Goal: Information Seeking & Learning: Learn about a topic

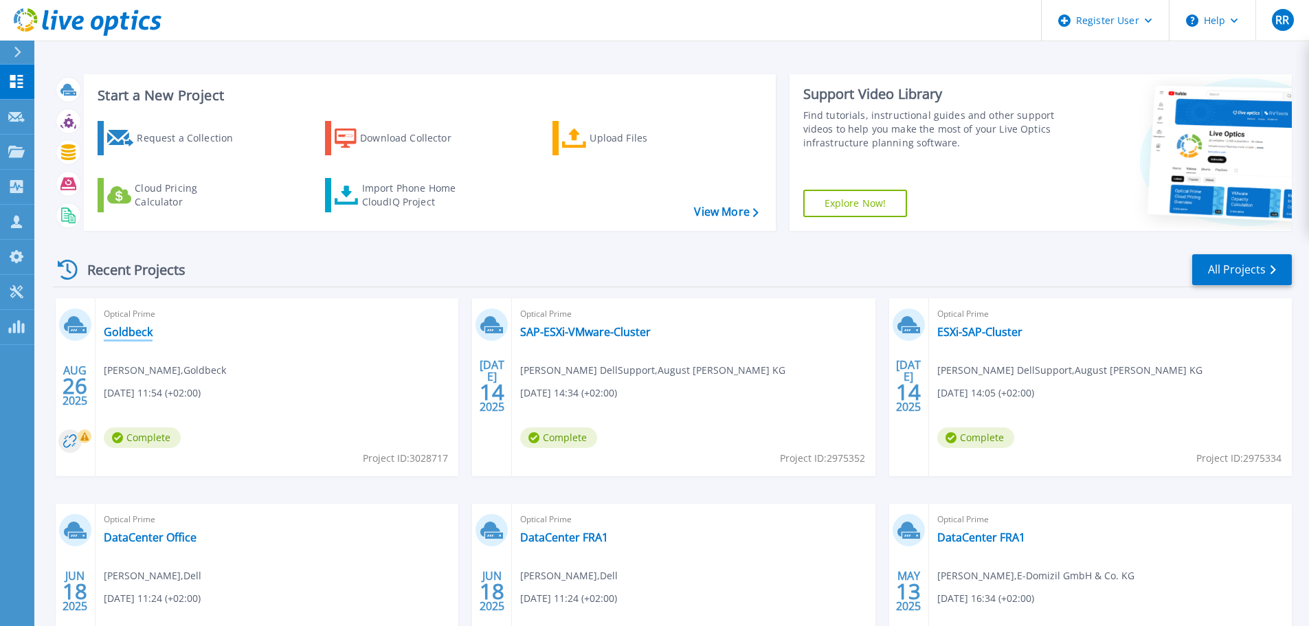
click at [132, 339] on link "Goldbeck" at bounding box center [128, 332] width 49 height 14
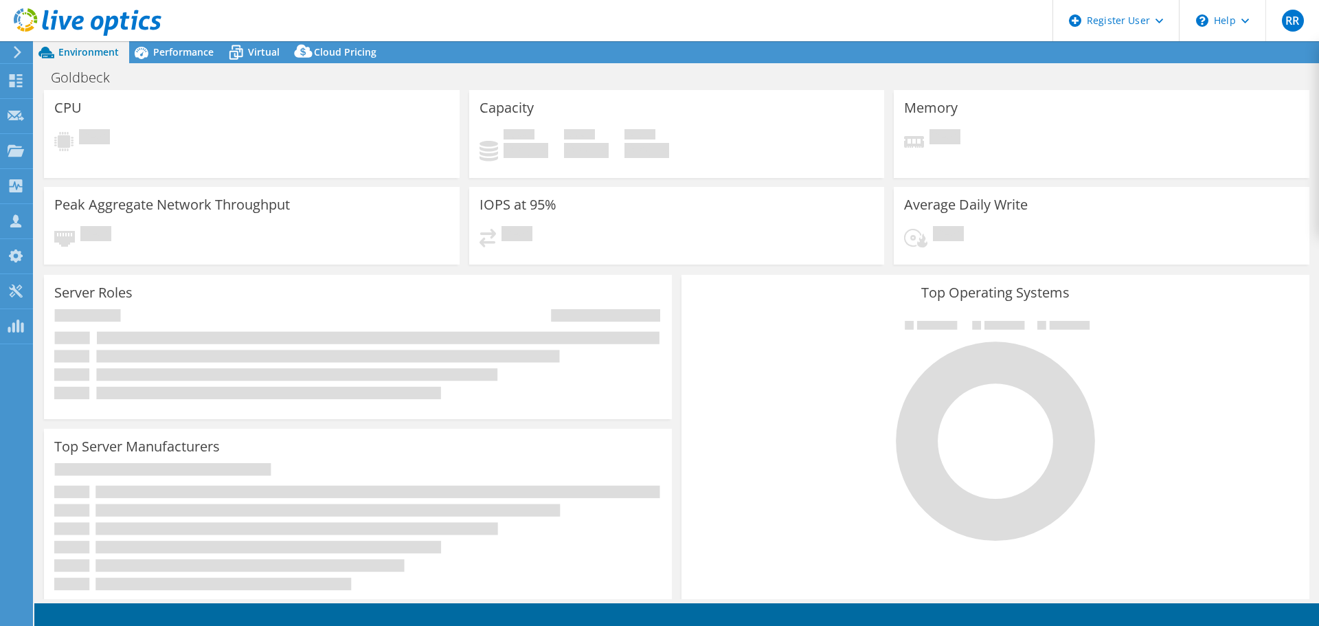
select select "USD"
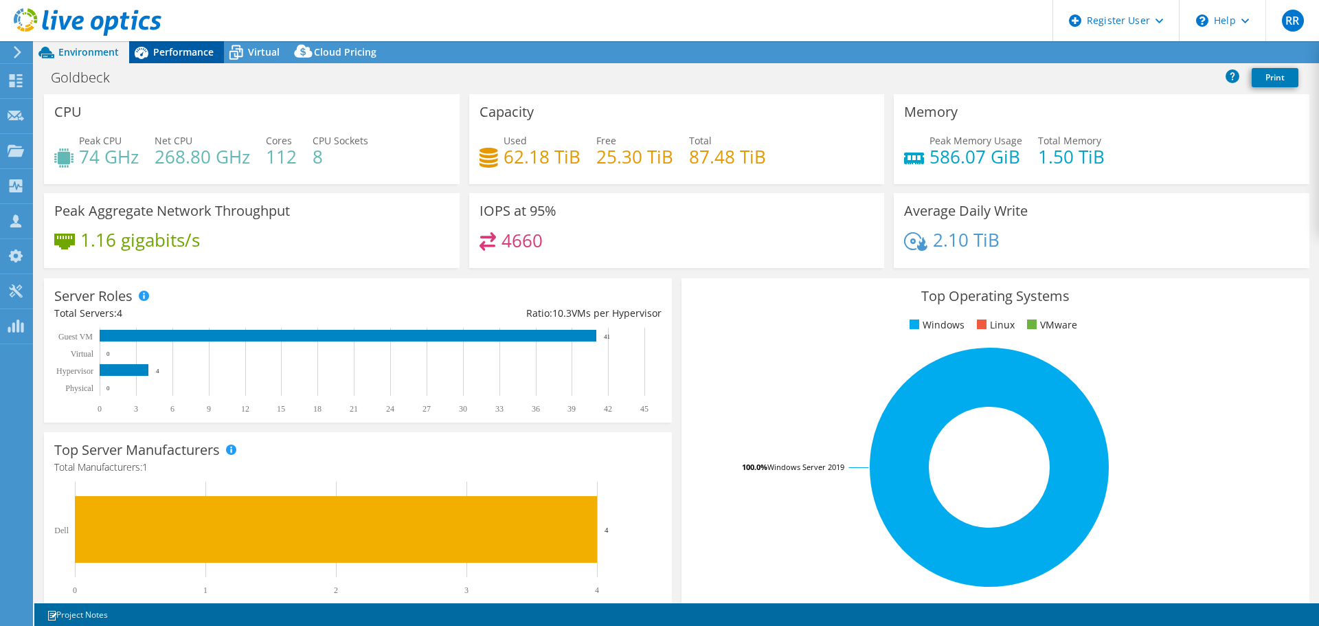
click at [172, 57] on span "Performance" at bounding box center [183, 51] width 60 height 13
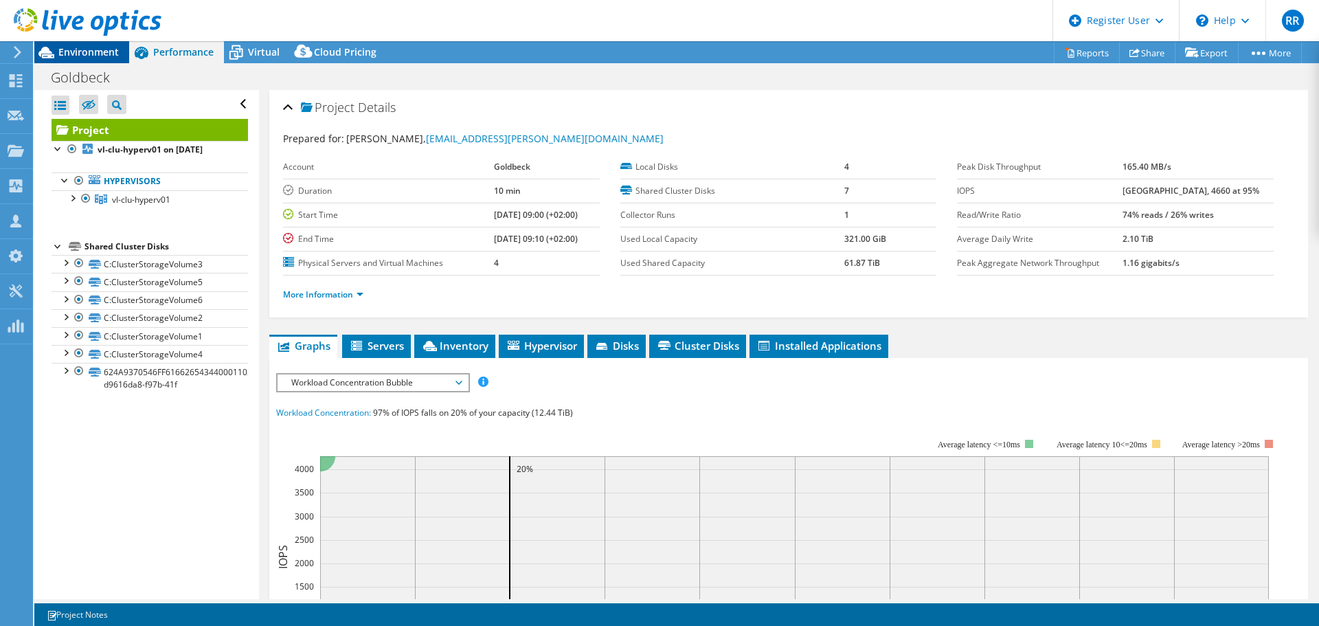
click at [95, 49] on span "Environment" at bounding box center [88, 51] width 60 height 13
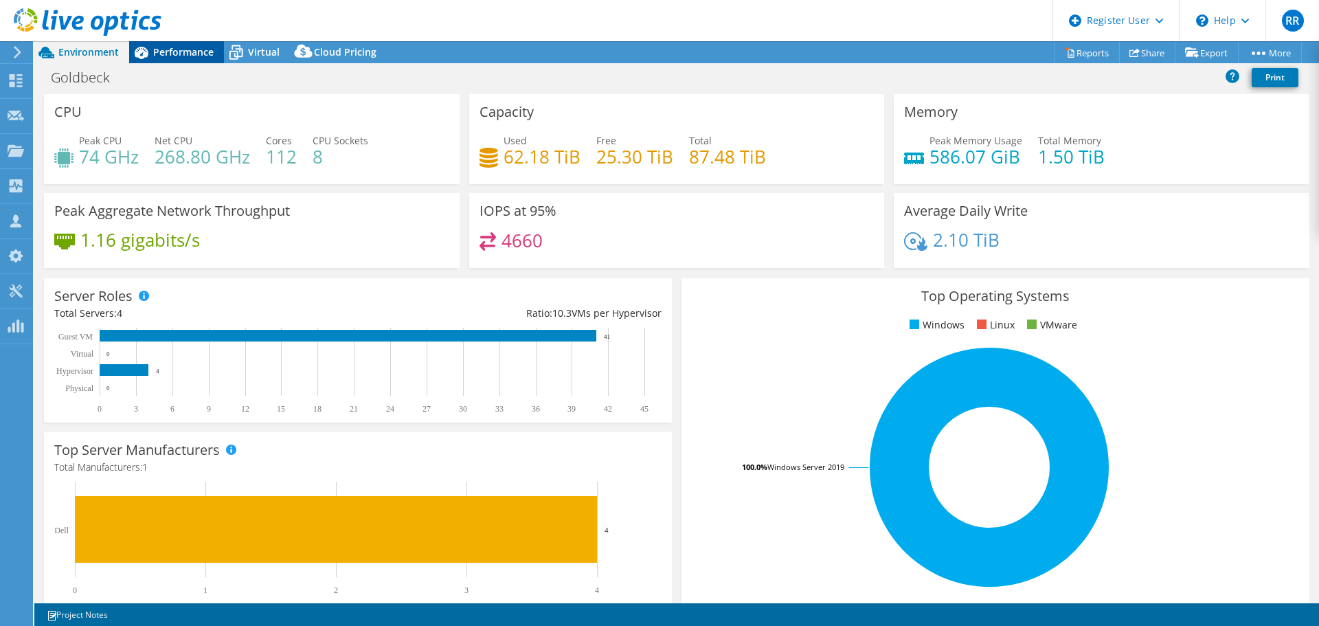
click at [206, 62] on div "Performance" at bounding box center [176, 52] width 95 height 22
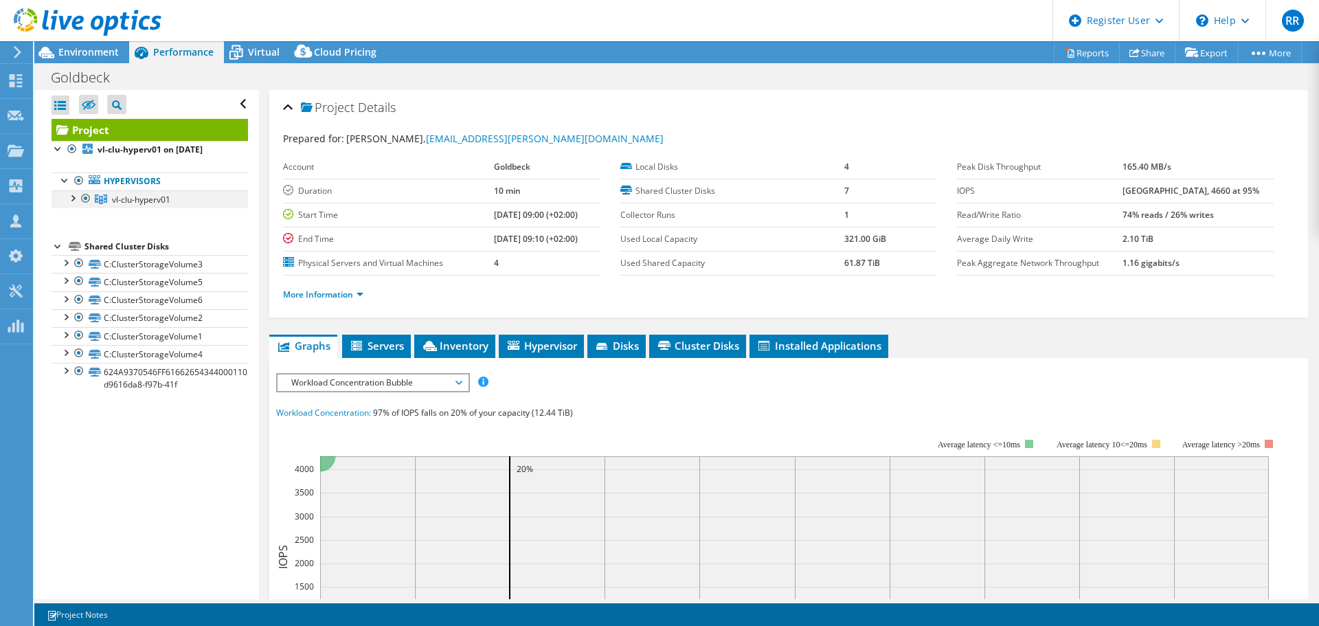
click at [73, 196] on div at bounding box center [72, 197] width 14 height 14
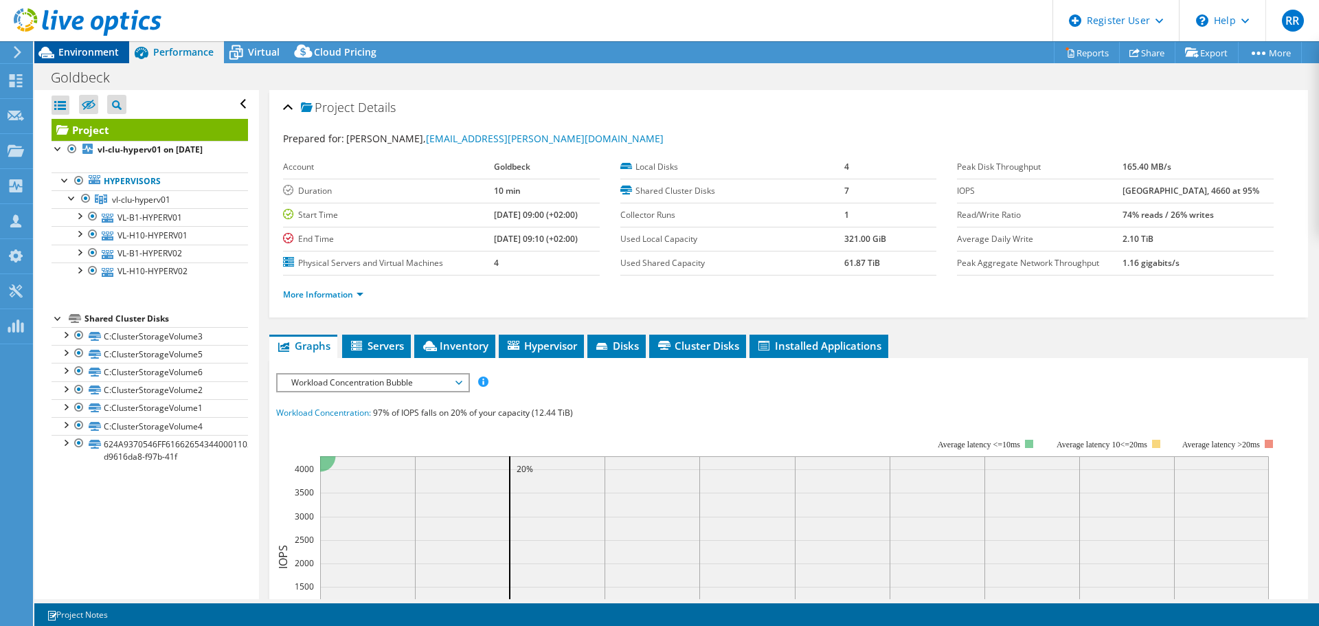
click at [91, 56] on span "Environment" at bounding box center [88, 51] width 60 height 13
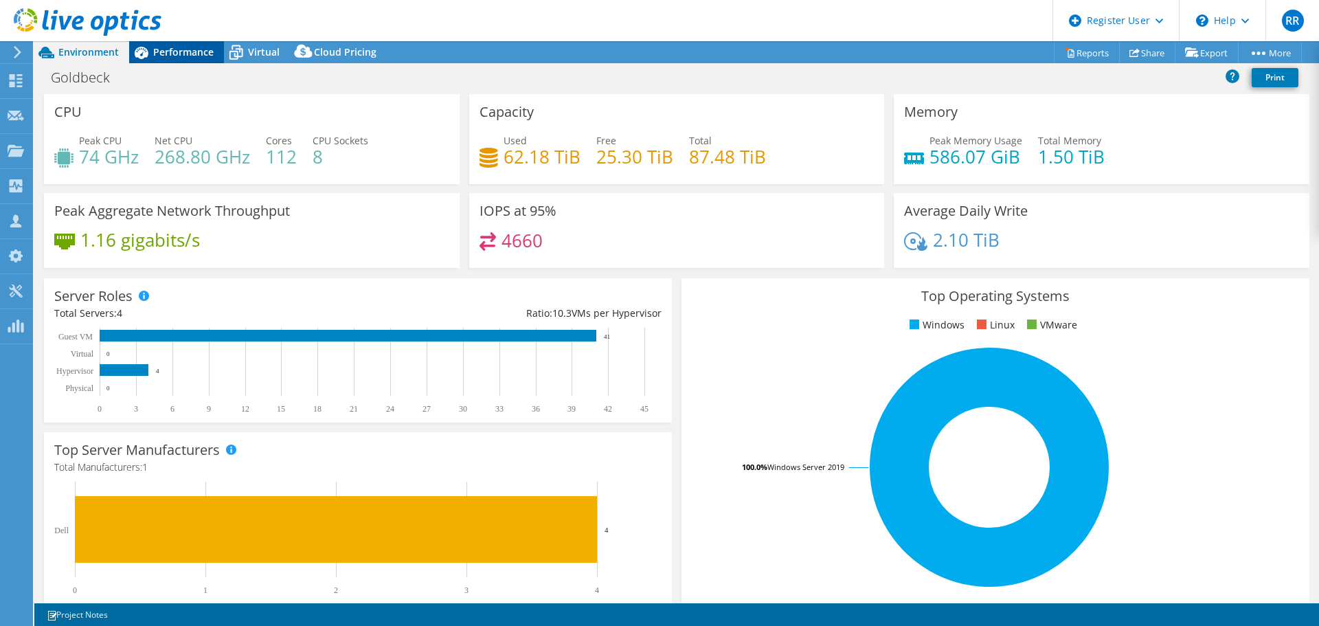
click at [155, 49] on span "Performance" at bounding box center [183, 51] width 60 height 13
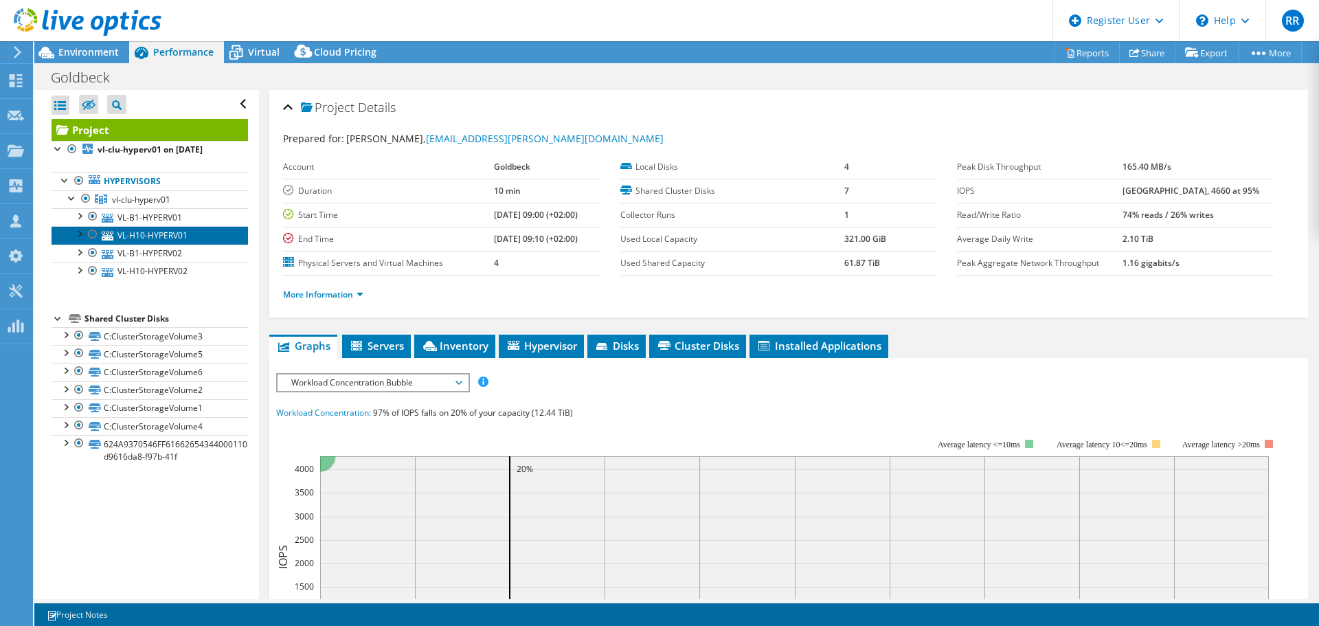
click at [148, 235] on link "VL-H10-HYPERV01" at bounding box center [150, 235] width 196 height 18
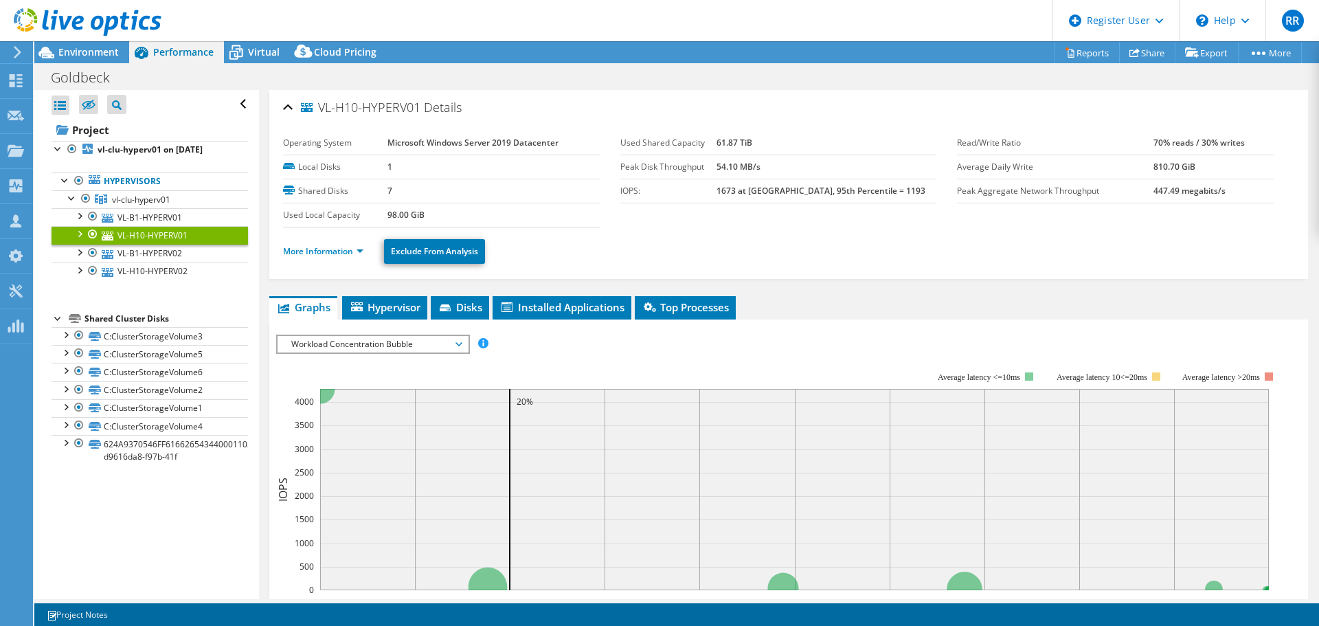
click at [76, 233] on div at bounding box center [79, 233] width 14 height 14
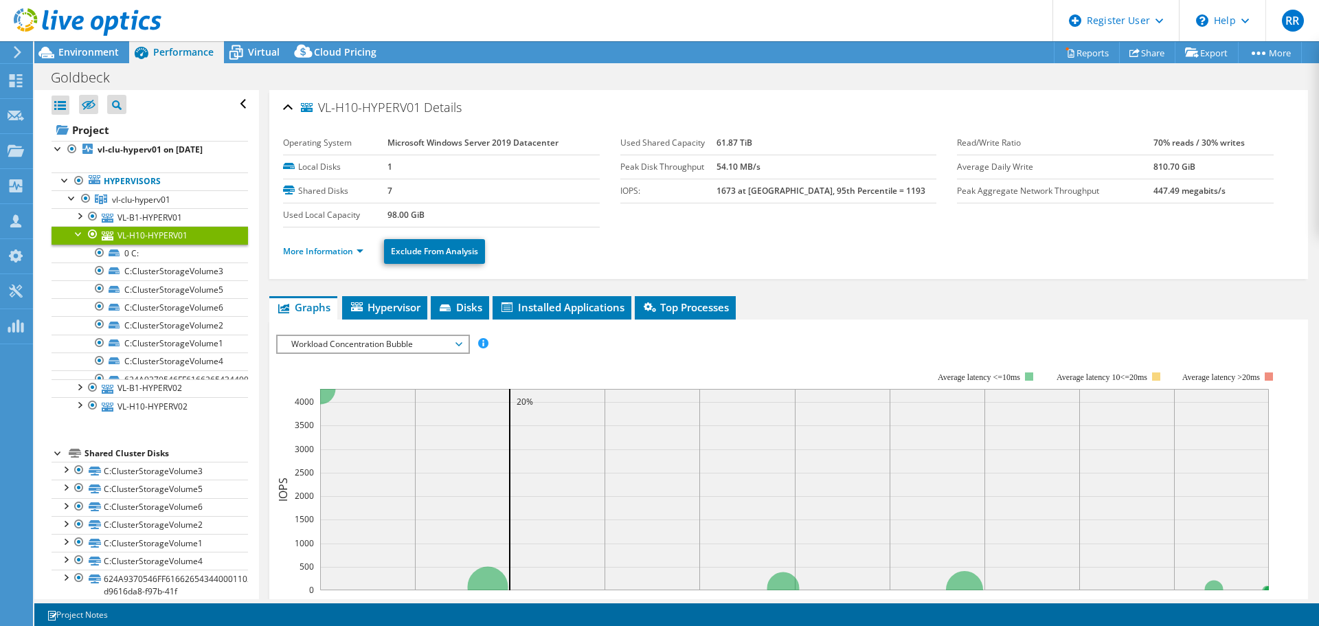
click at [76, 233] on div at bounding box center [79, 233] width 14 height 14
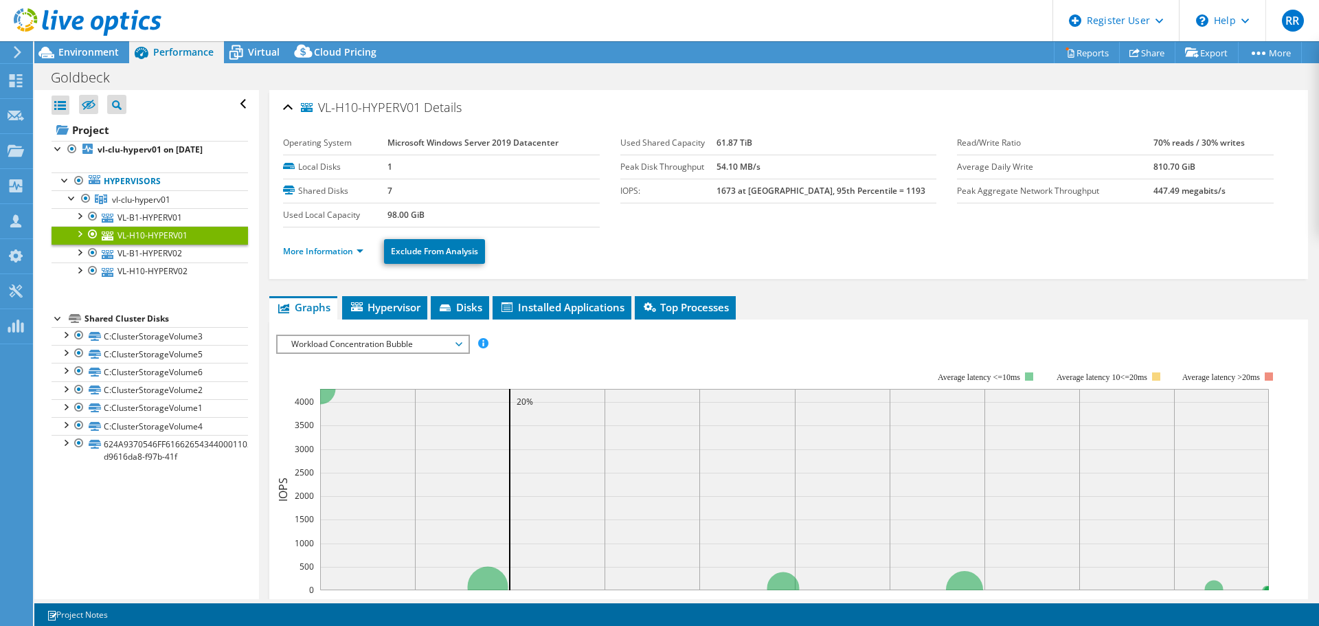
click at [91, 40] on div at bounding box center [80, 23] width 161 height 46
click at [91, 54] on span "Environment" at bounding box center [88, 51] width 60 height 13
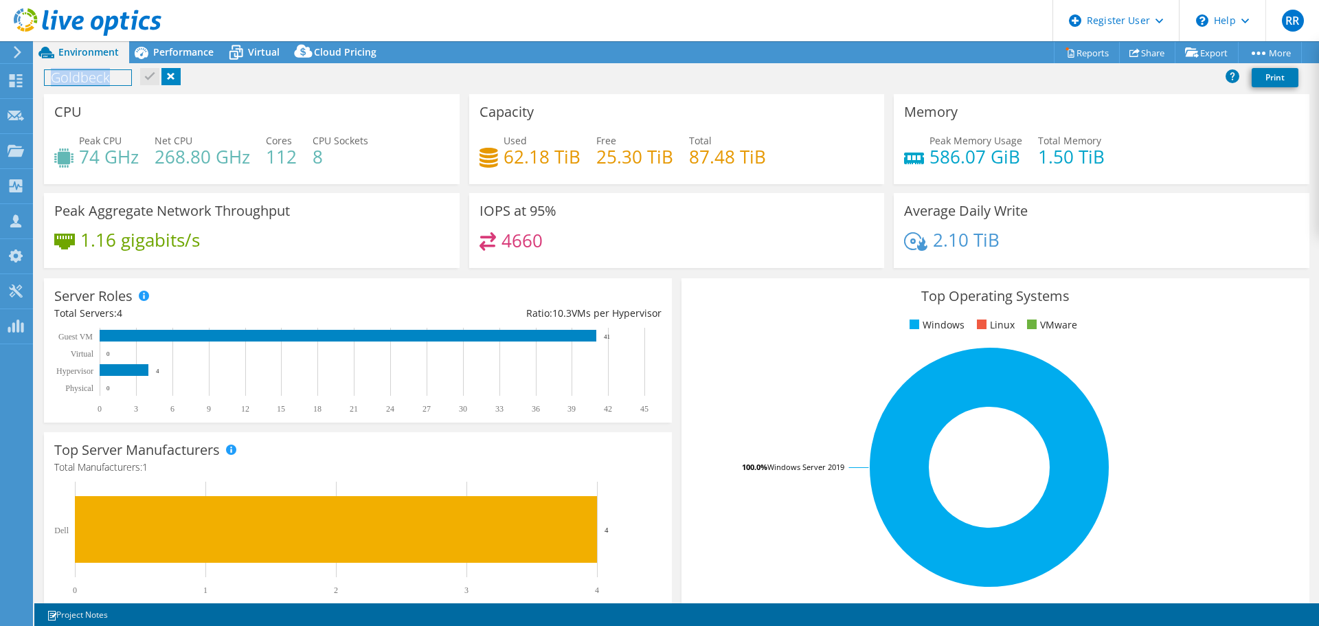
drag, startPoint x: 62, startPoint y: 86, endPoint x: 397, endPoint y: 149, distance: 341.2
click at [397, 149] on div "Project Actions Project Actions Reports Share Export vSAN ReadyNode Sizer" at bounding box center [676, 333] width 1285 height 585
click at [451, 188] on div "CPU Peak CPU 74 GHz Net CPU 268.80 GHz Cores 112 CPU Sockets 8" at bounding box center [251, 143] width 425 height 99
click at [180, 47] on span "Performance" at bounding box center [183, 51] width 60 height 13
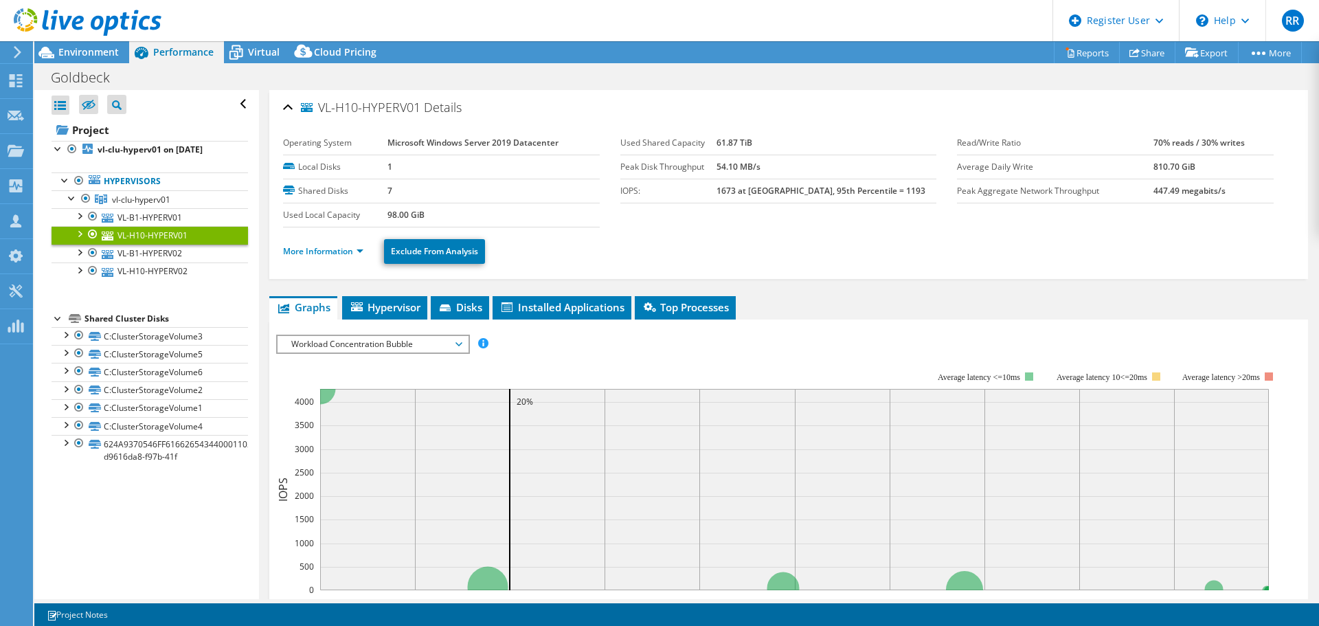
click at [78, 238] on div at bounding box center [79, 233] width 14 height 14
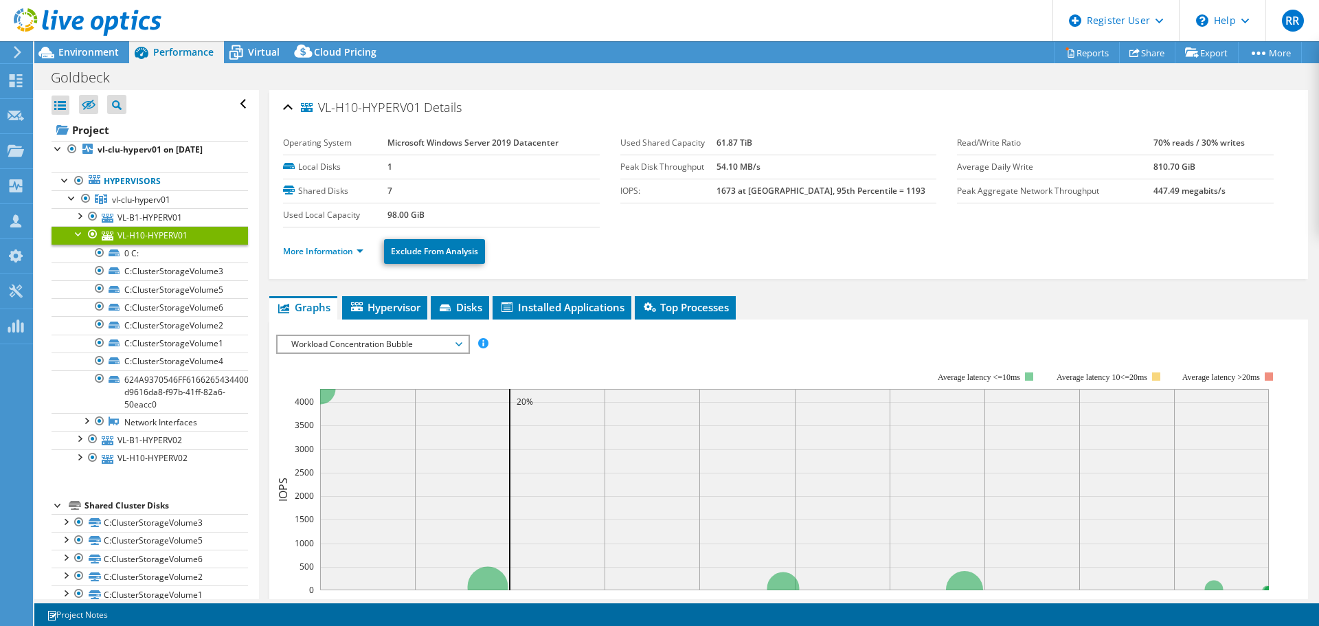
click at [78, 234] on div at bounding box center [79, 233] width 14 height 14
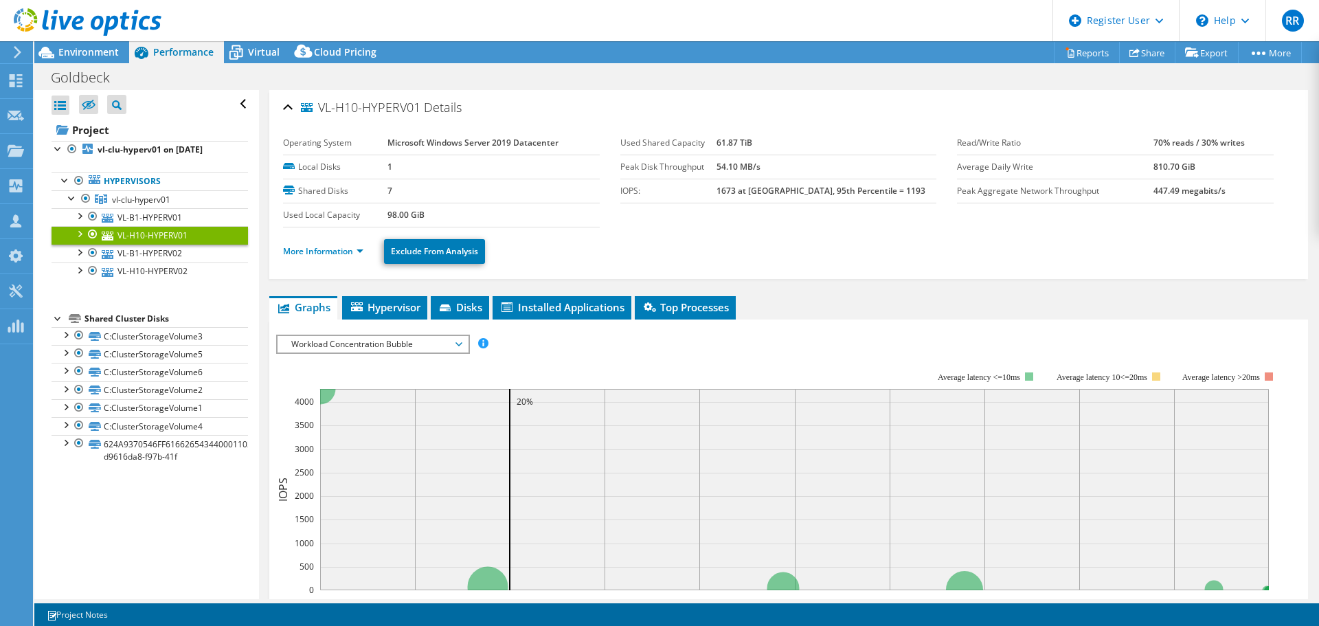
click at [331, 257] on li "More Information" at bounding box center [327, 251] width 89 height 15
click at [331, 248] on link "More Information" at bounding box center [323, 251] width 80 height 12
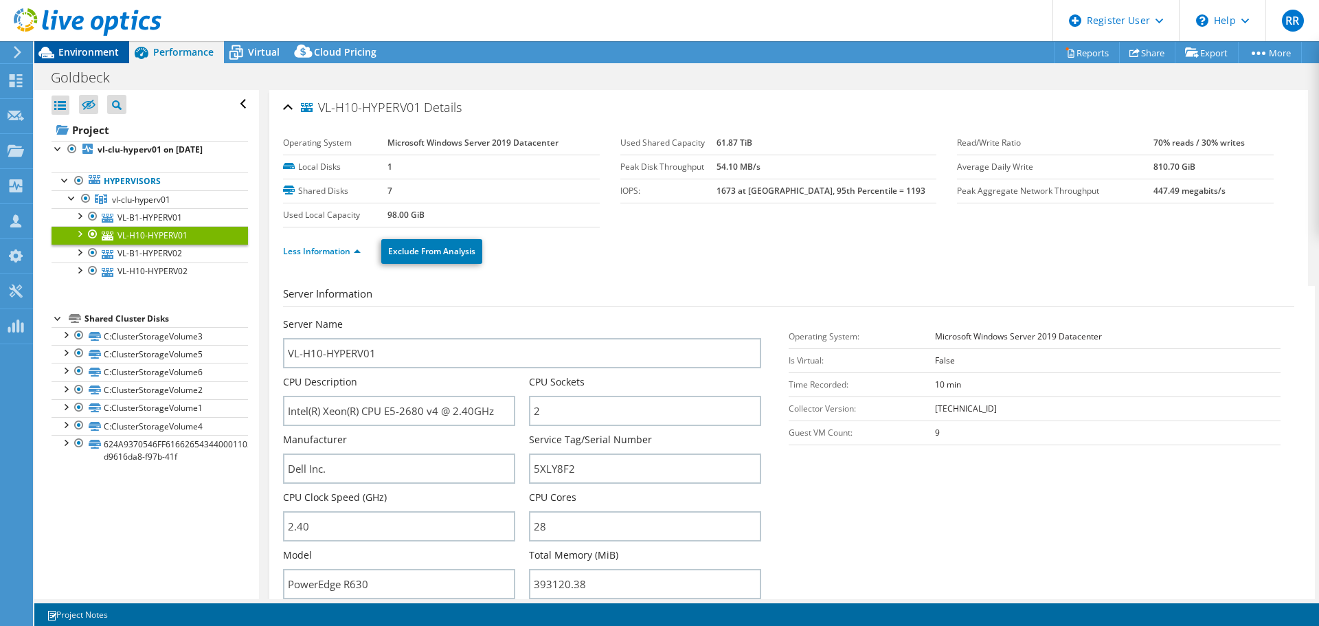
click at [113, 49] on span "Environment" at bounding box center [88, 51] width 60 height 13
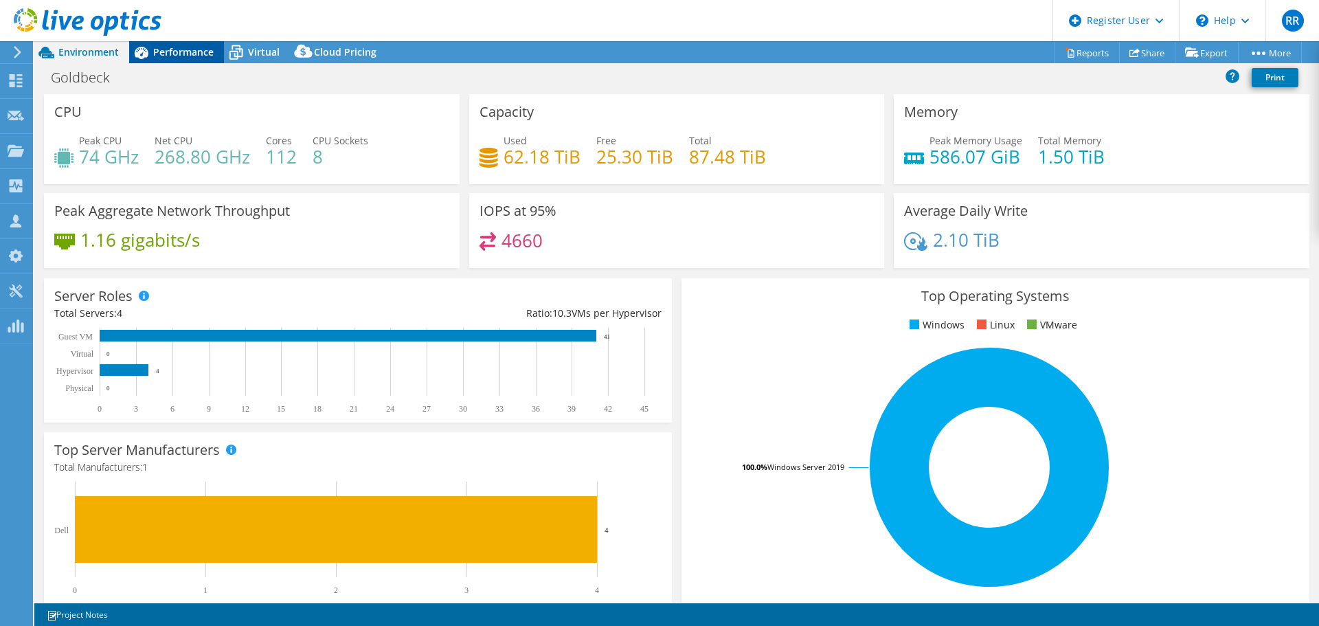
click at [160, 55] on span "Performance" at bounding box center [183, 51] width 60 height 13
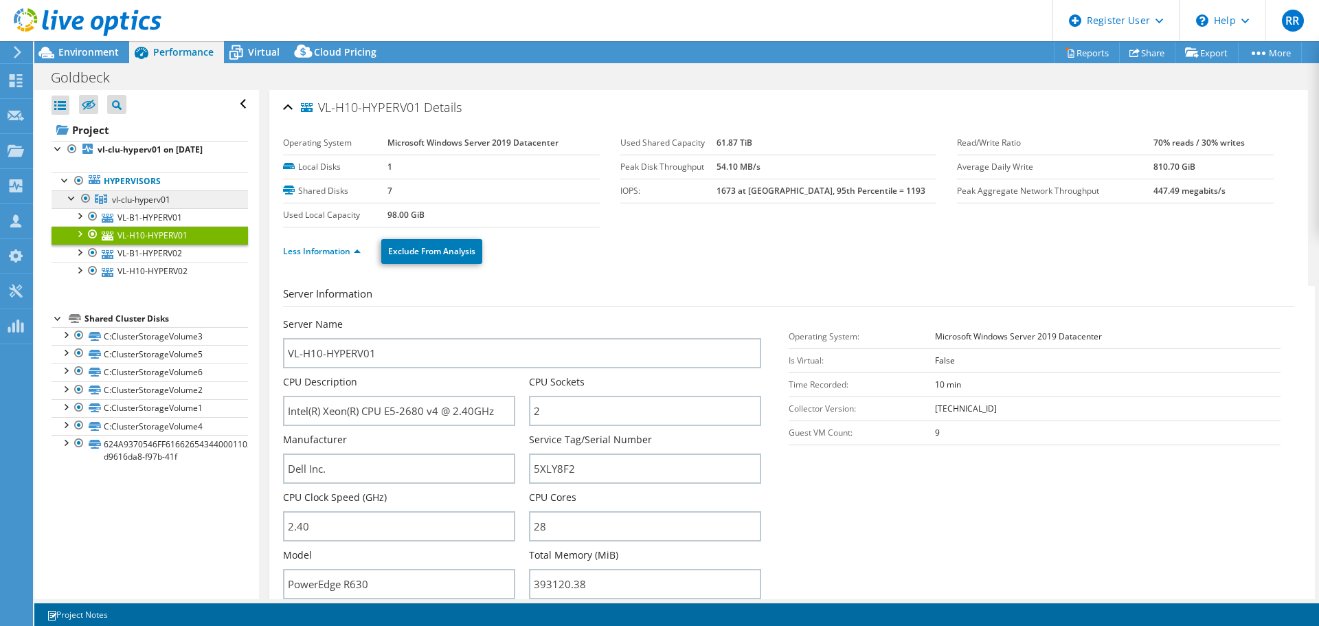
click at [140, 196] on span "vl-clu-hyperv01" at bounding box center [141, 200] width 58 height 12
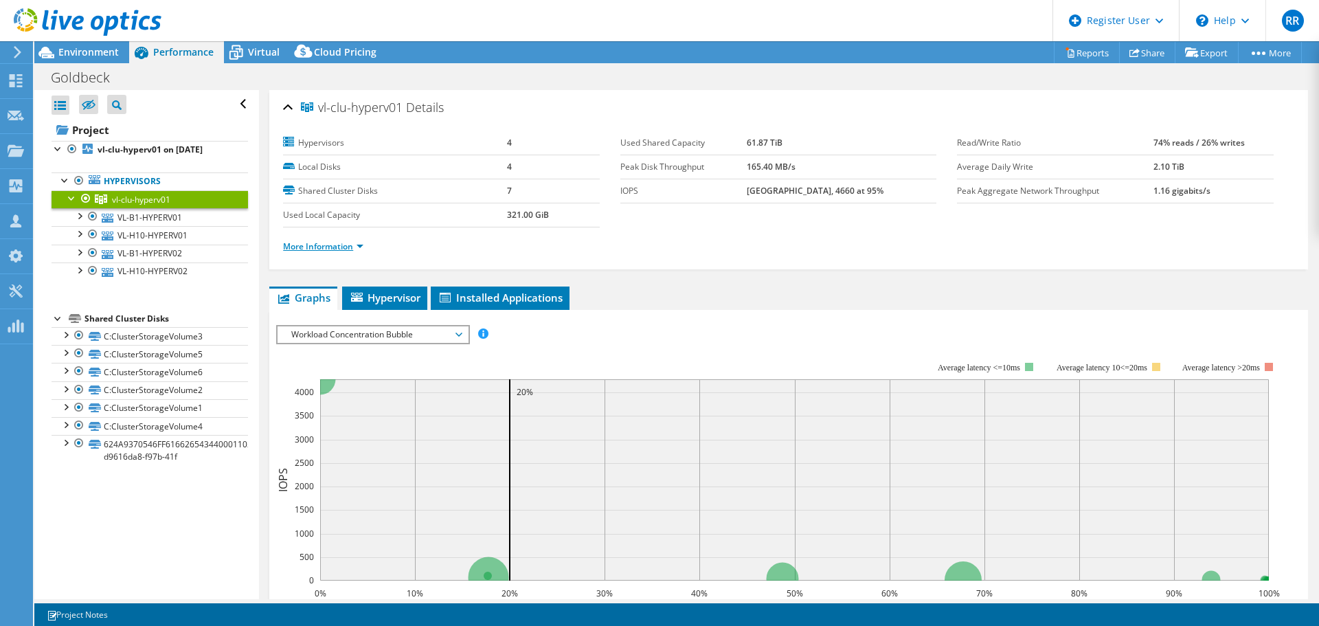
click at [329, 245] on link "More Information" at bounding box center [323, 246] width 80 height 12
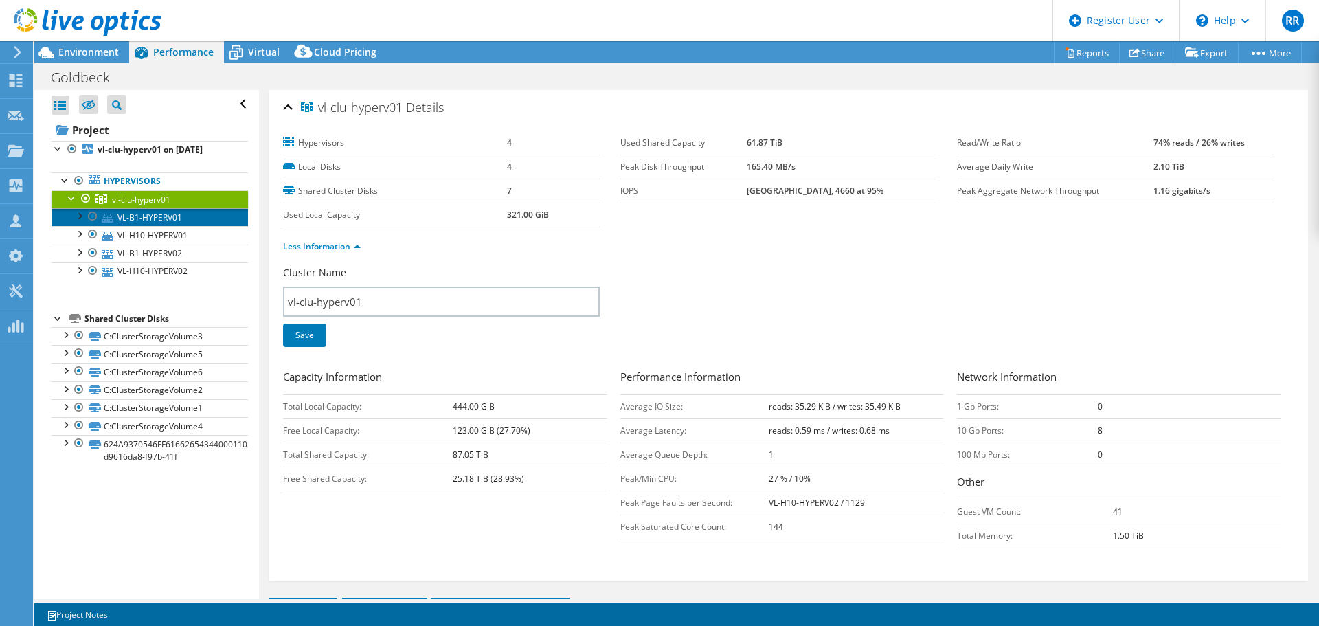
click at [156, 213] on link "VL-B1-HYPERV01" at bounding box center [150, 217] width 196 height 18
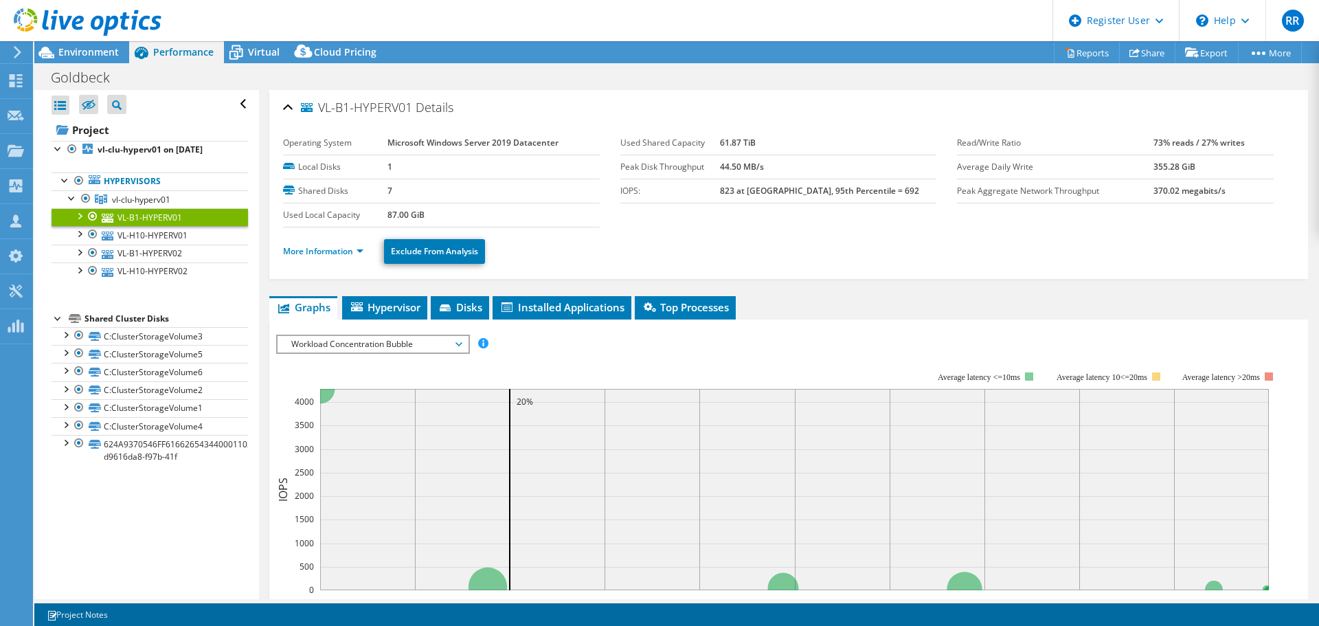
click at [329, 260] on ul "More Information Exclude From Analysis" at bounding box center [788, 250] width 1011 height 28
click at [327, 254] on link "More Information" at bounding box center [323, 251] width 80 height 12
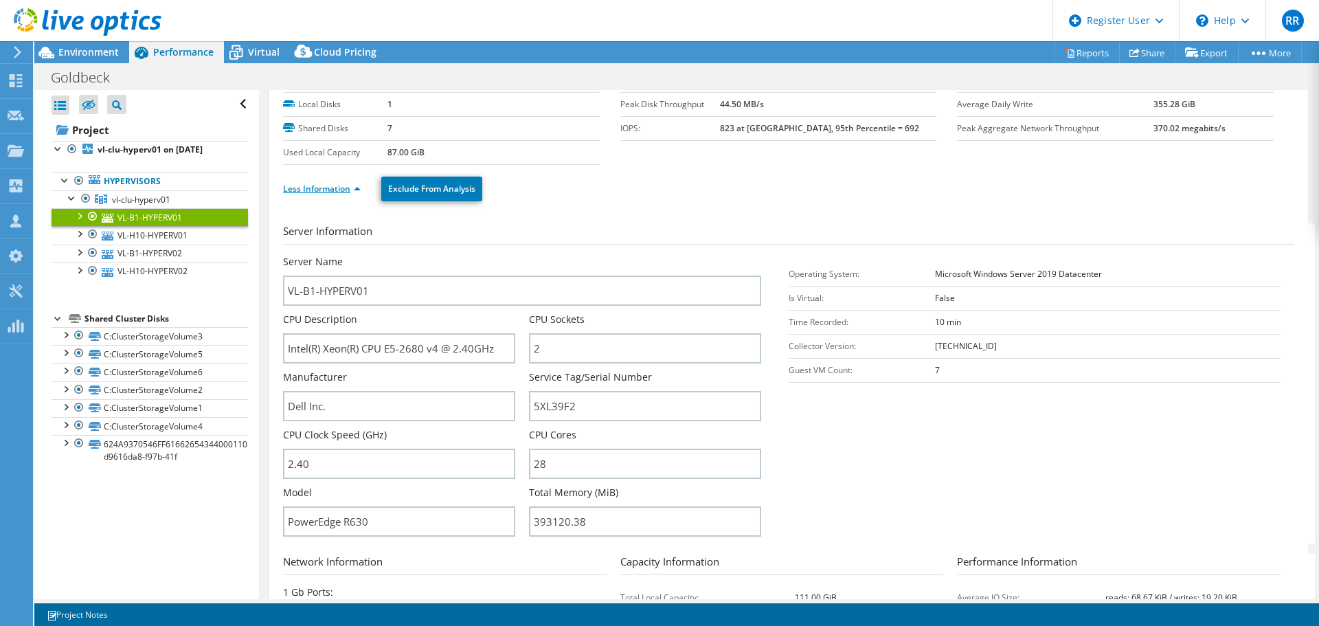
scroll to position [137, 0]
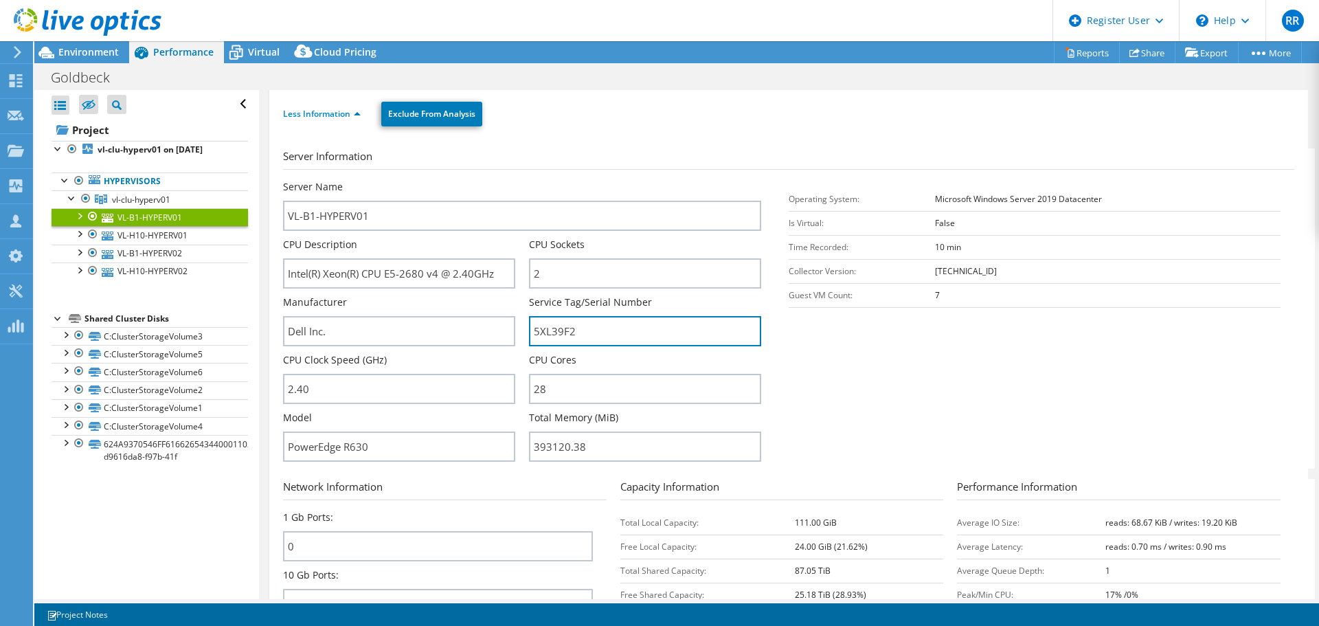
drag, startPoint x: 589, startPoint y: 331, endPoint x: 514, endPoint y: 7, distance: 332.8
click at [318, 180] on div "Server Name VL-B1-HYPERV01 CPU Description Intel(R) Xeon(R) CPU E5-2680 v4 @ 2.…" at bounding box center [529, 180] width 492 height 0
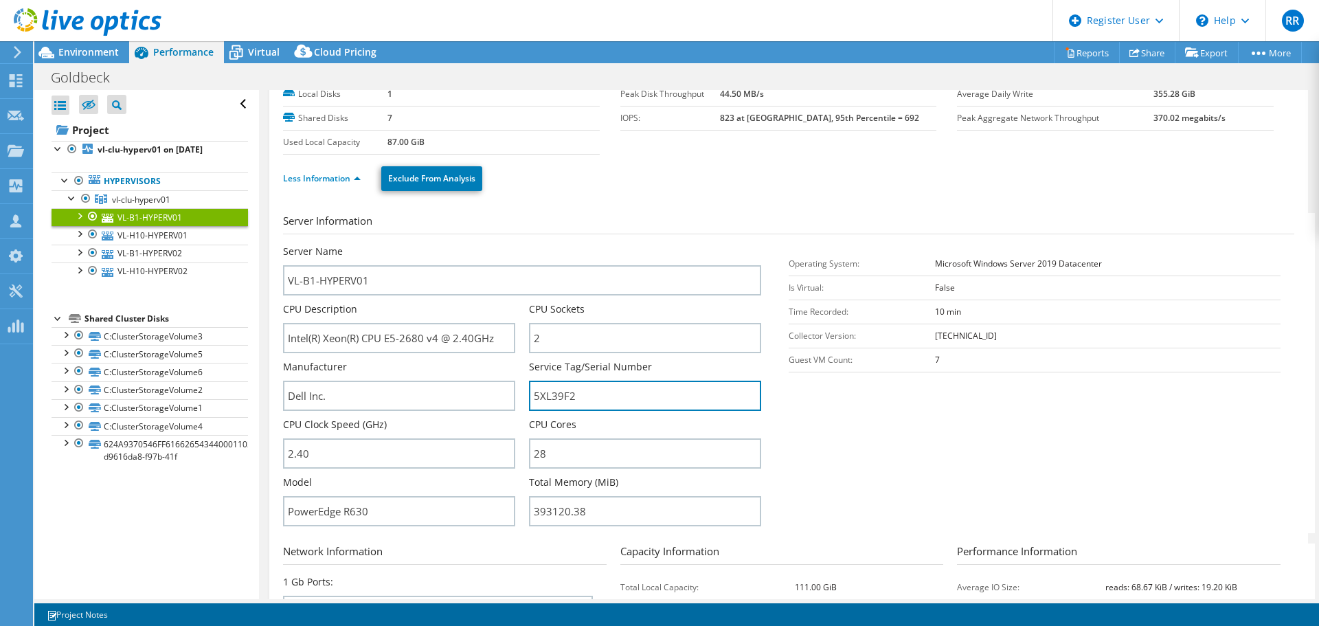
scroll to position [0, 0]
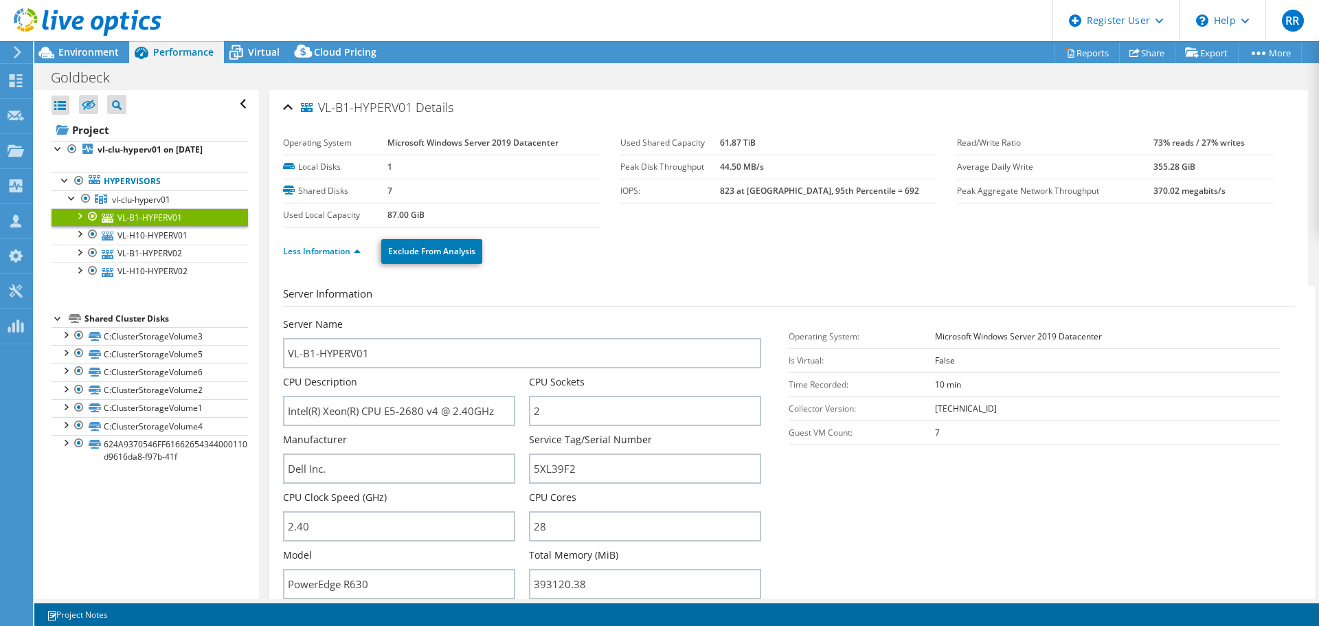
click at [104, 44] on div at bounding box center [80, 23] width 161 height 46
click at [103, 52] on span "Environment" at bounding box center [88, 51] width 60 height 13
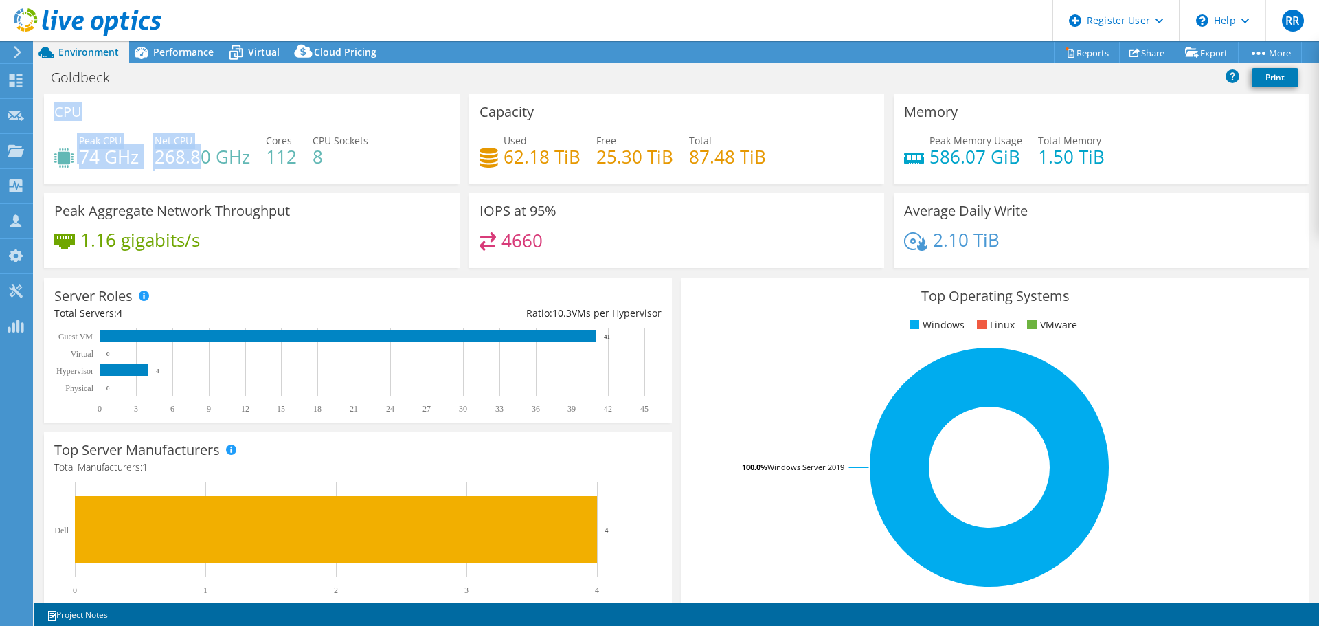
drag, startPoint x: 55, startPoint y: 113, endPoint x: 205, endPoint y: 154, distance: 155.3
click at [205, 154] on div "CPU Peak CPU 74 GHz Net CPU 268.80 GHz Cores 112 CPU Sockets 8" at bounding box center [252, 139] width 416 height 90
click at [205, 154] on h4 "268.80 GHz" at bounding box center [202, 156] width 95 height 15
drag, startPoint x: 927, startPoint y: 158, endPoint x: 967, endPoint y: 161, distance: 39.3
click at [967, 161] on h4 "586.07 GiB" at bounding box center [975, 156] width 93 height 15
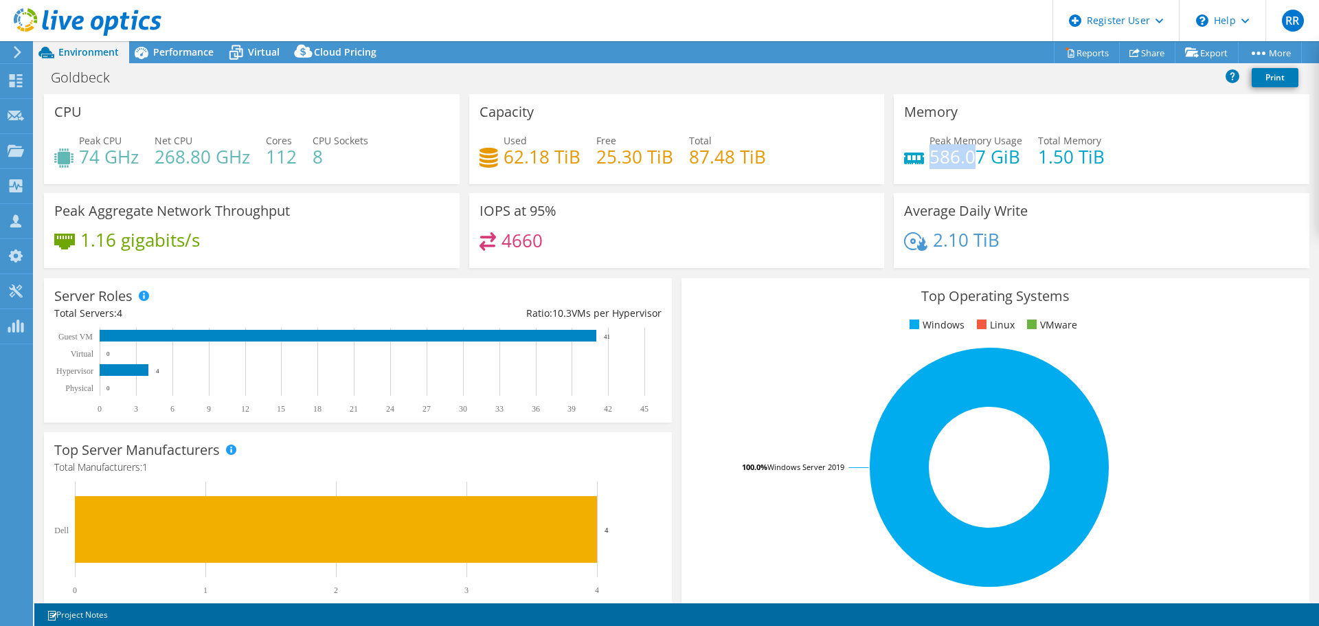
click at [967, 161] on h4 "586.07 GiB" at bounding box center [975, 156] width 93 height 15
drag, startPoint x: 1024, startPoint y: 153, endPoint x: 1080, endPoint y: 154, distance: 56.3
click at [1080, 154] on div "Peak Memory Usage 586.07 GiB Total Memory 1.50 TiB" at bounding box center [1101, 155] width 395 height 45
click at [1080, 154] on h4 "1.50 TiB" at bounding box center [1071, 156] width 67 height 15
click at [260, 60] on div "Virtual" at bounding box center [257, 52] width 66 height 22
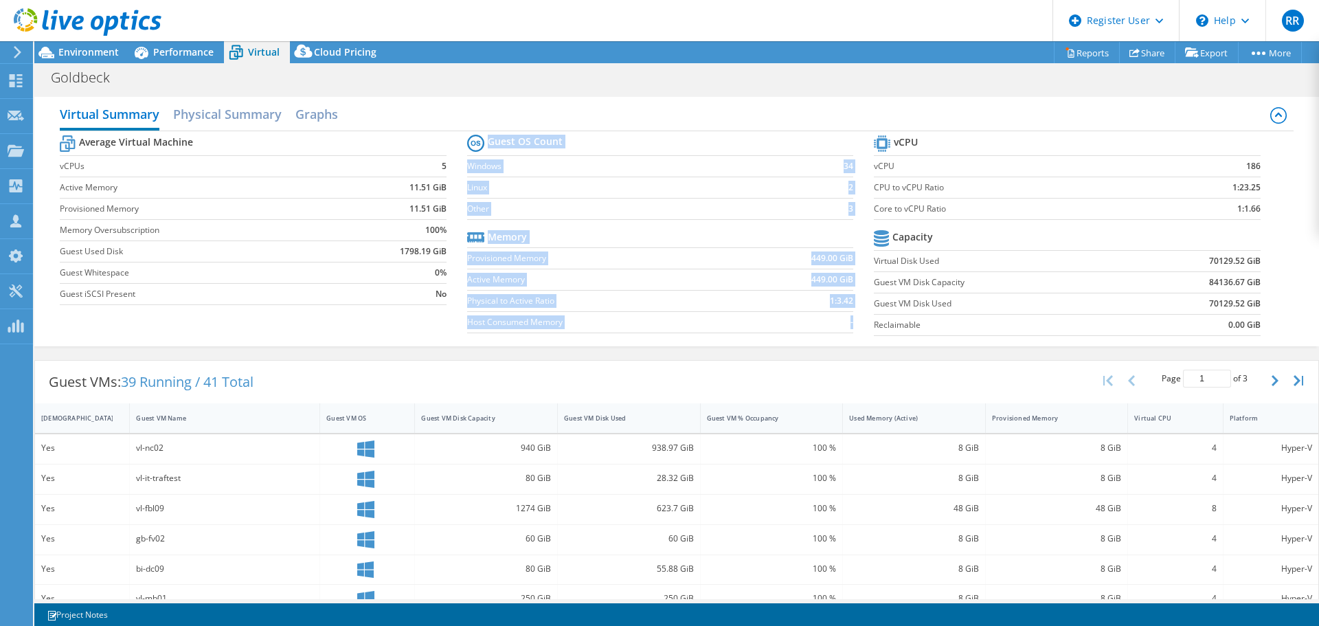
drag, startPoint x: 866, startPoint y: 166, endPoint x: 1157, endPoint y: 221, distance: 295.9
click at [1157, 221] on div "Average Virtual Machine vCPUs 5 Active Memory 11.51 GiB Provisioned Memory 11.5…" at bounding box center [676, 237] width 1233 height 212
click at [1157, 223] on section "vCPU vCPU 186 CPU to vCPU Ratio 1:23.25 Core to vCPU Ratio 1:1.66 Capacity Virt…" at bounding box center [1077, 237] width 407 height 211
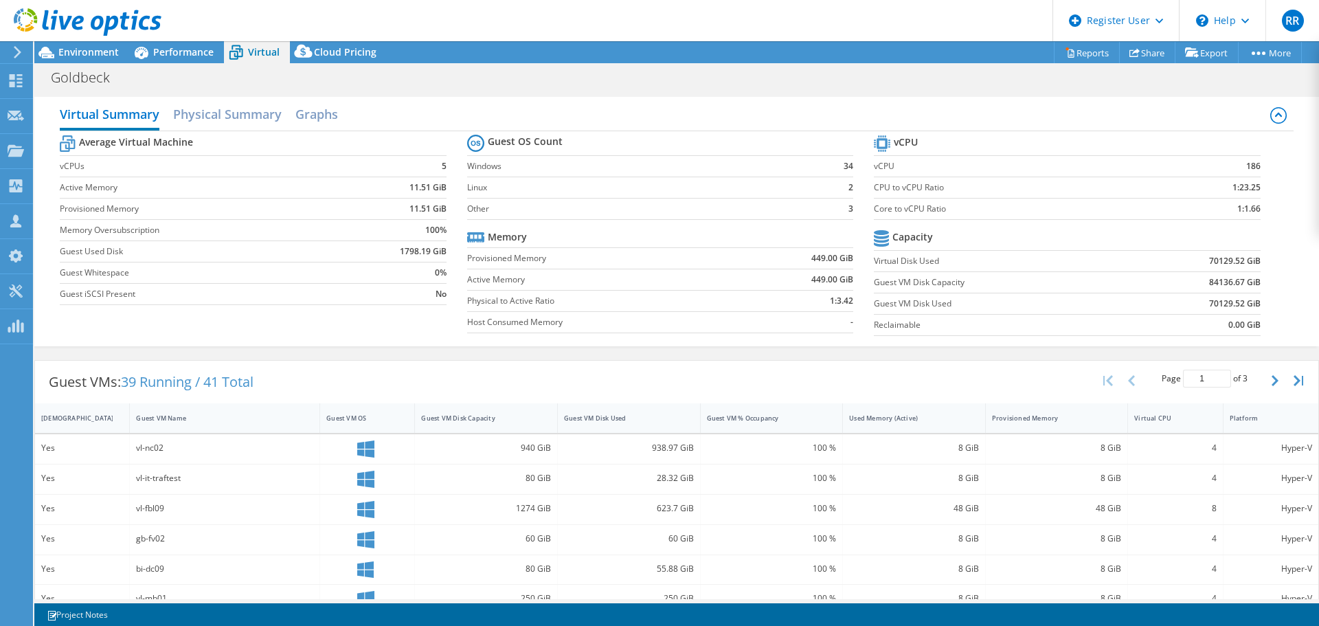
click at [1016, 246] on tr "Capacity" at bounding box center [1067, 239] width 386 height 24
drag, startPoint x: 896, startPoint y: 213, endPoint x: 912, endPoint y: 212, distance: 15.8
click at [912, 212] on label "Core to vCPU Ratio" at bounding box center [1016, 209] width 285 height 14
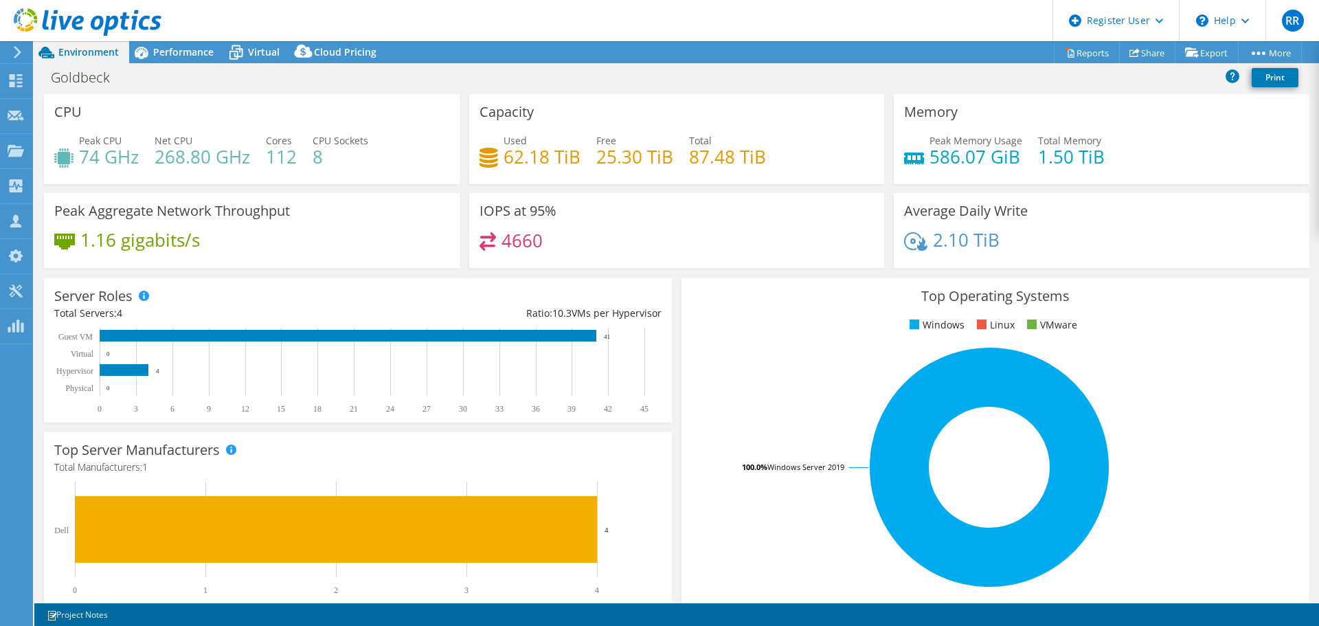
select select "USD"
click at [238, 48] on icon at bounding box center [236, 53] width 24 height 24
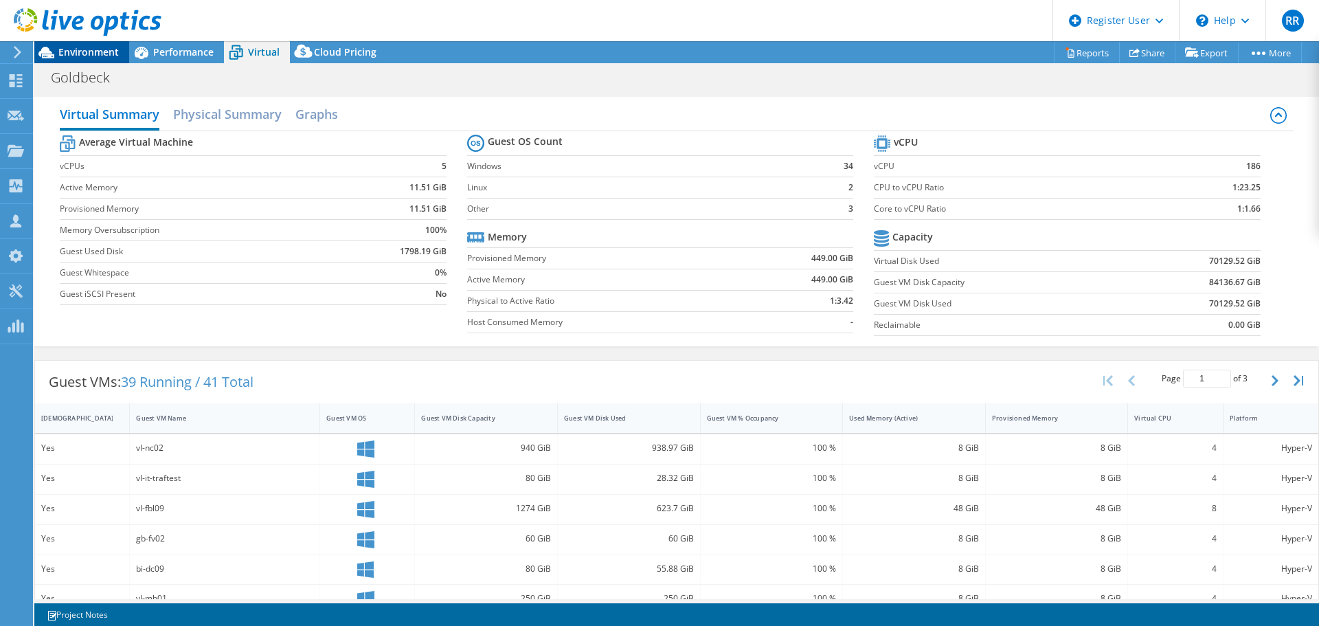
click at [102, 49] on span "Environment" at bounding box center [88, 51] width 60 height 13
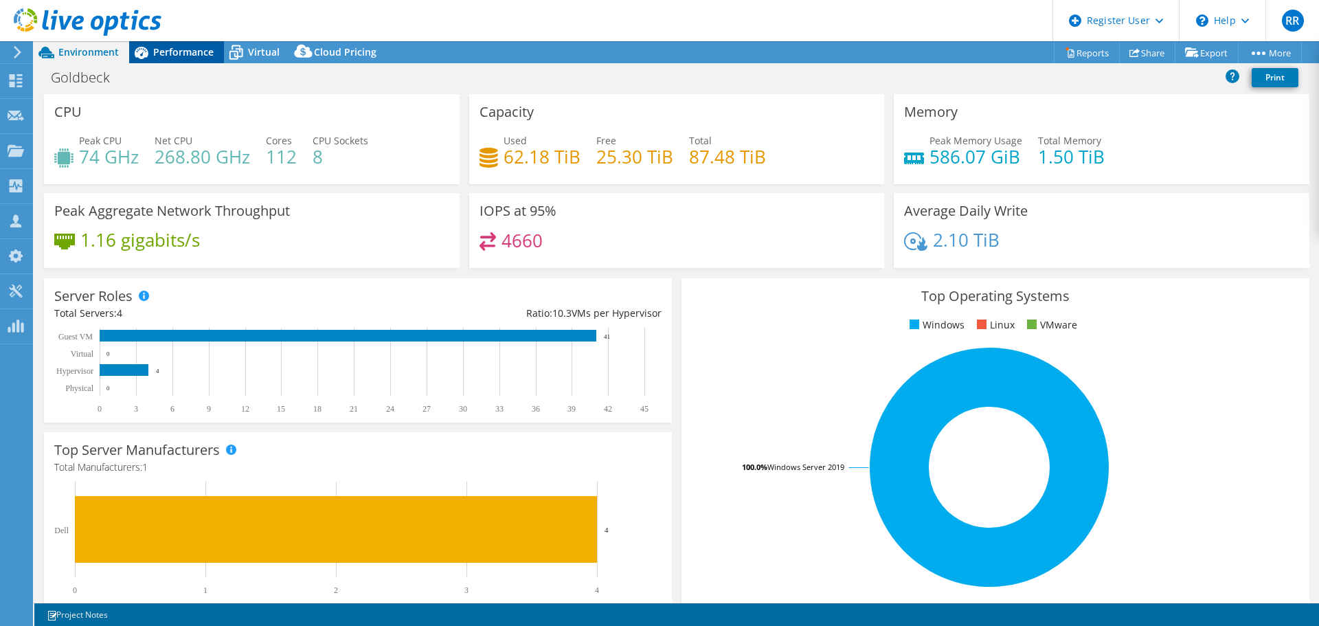
click at [161, 56] on span "Performance" at bounding box center [183, 51] width 60 height 13
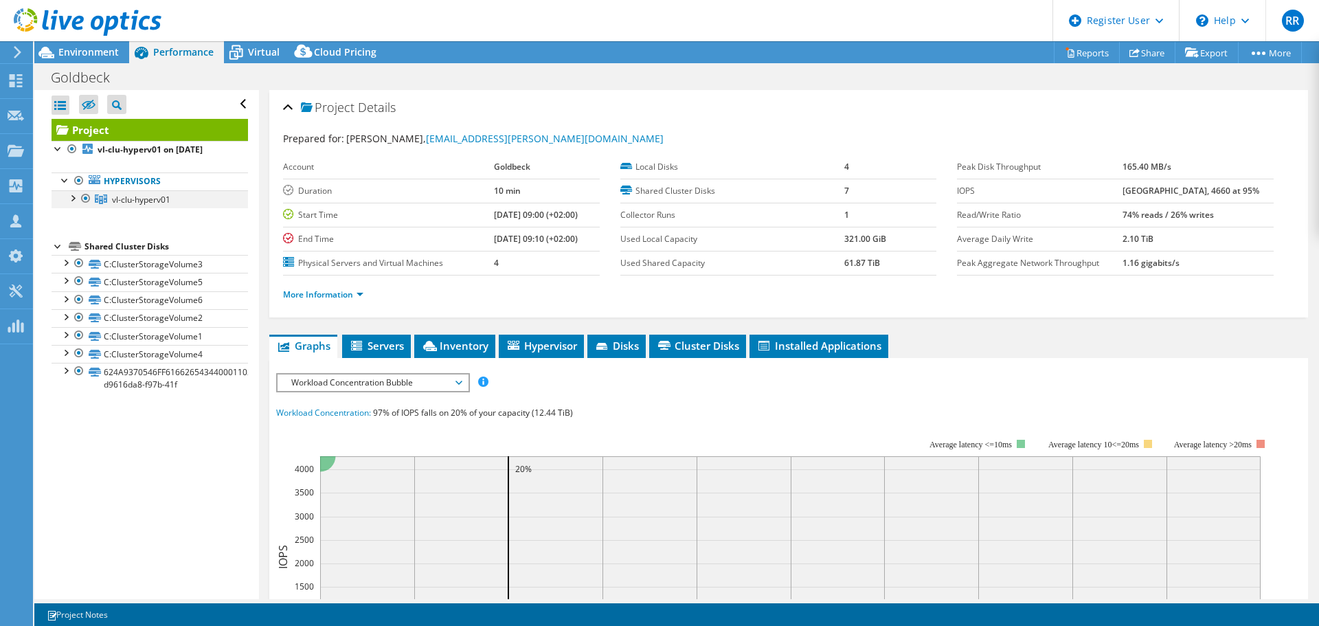
click at [76, 199] on div at bounding box center [72, 197] width 14 height 14
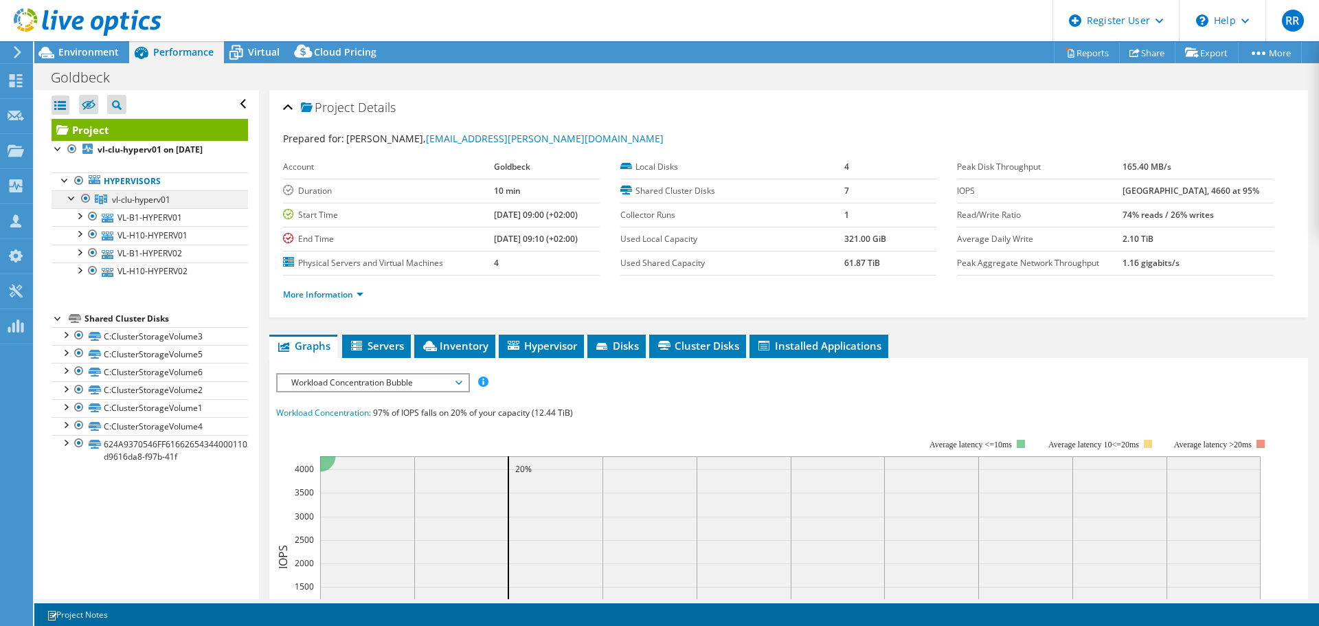
click at [136, 203] on span "vl-clu-hyperv01" at bounding box center [141, 200] width 58 height 12
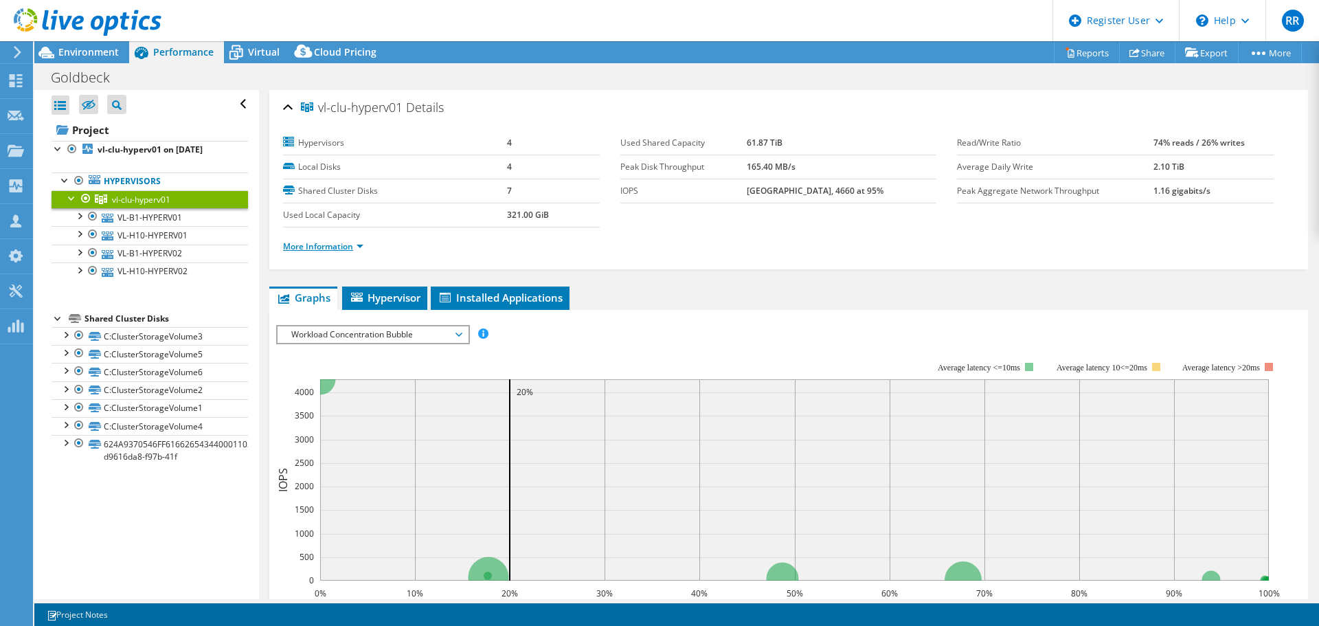
click at [309, 247] on link "More Information" at bounding box center [323, 246] width 80 height 12
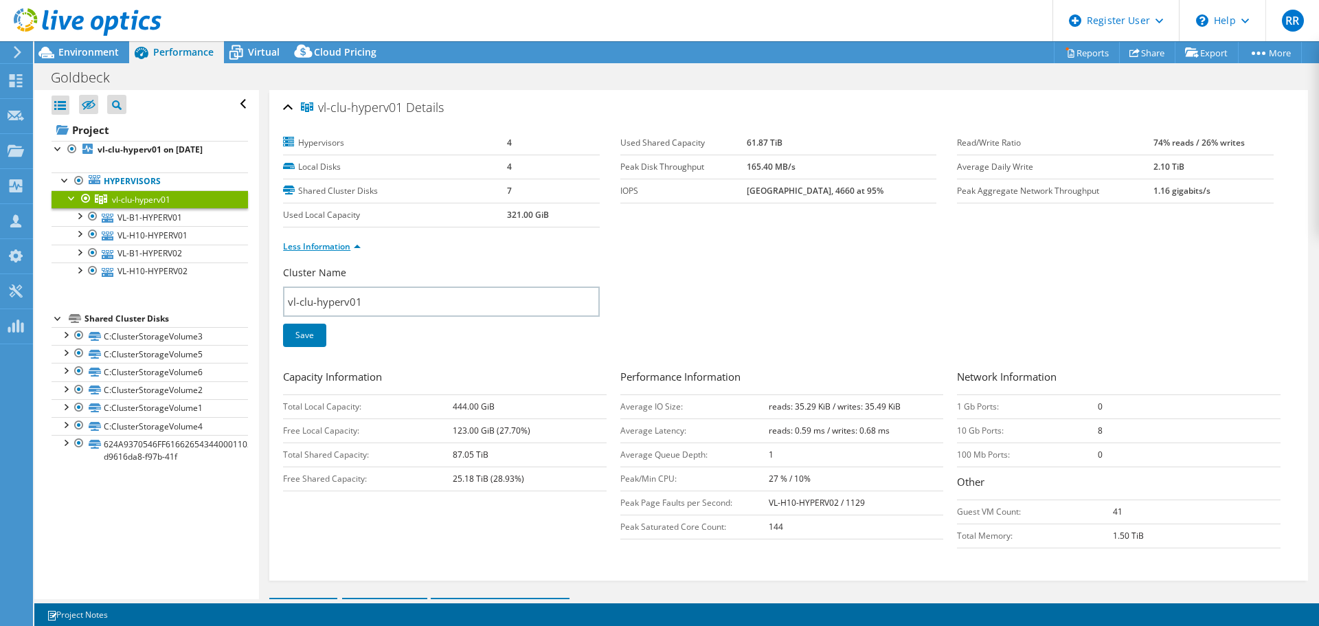
click at [310, 247] on link "Less Information" at bounding box center [322, 246] width 78 height 12
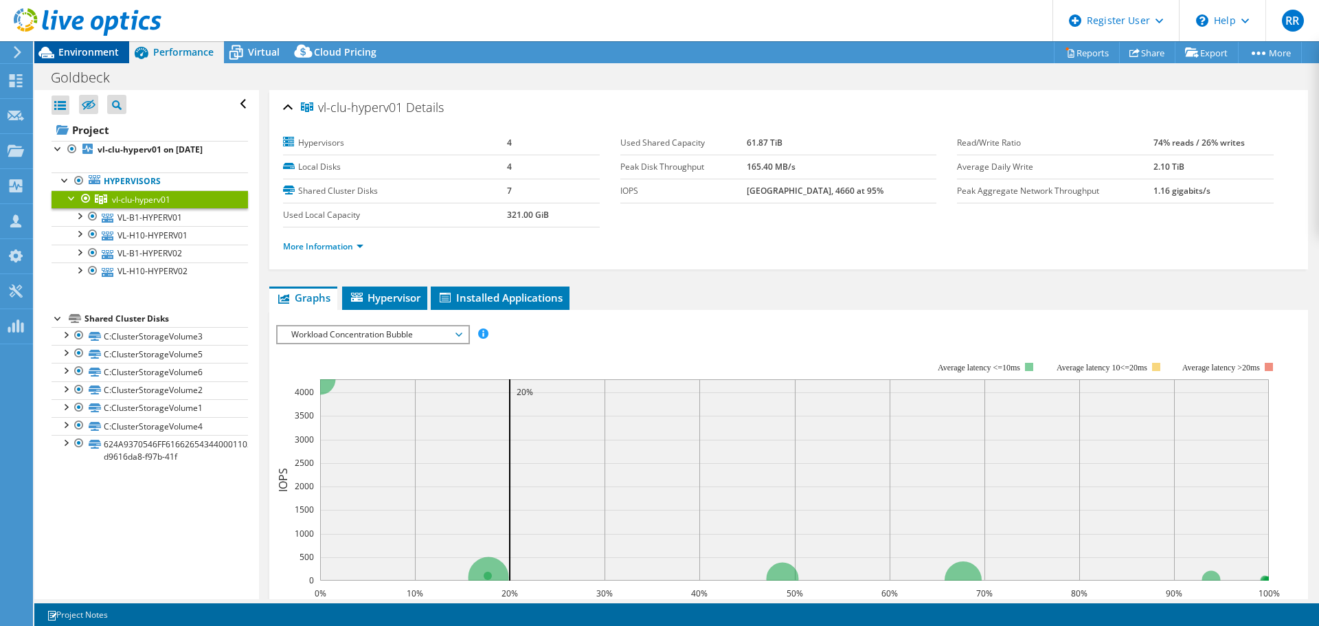
click at [111, 47] on span "Environment" at bounding box center [88, 51] width 60 height 13
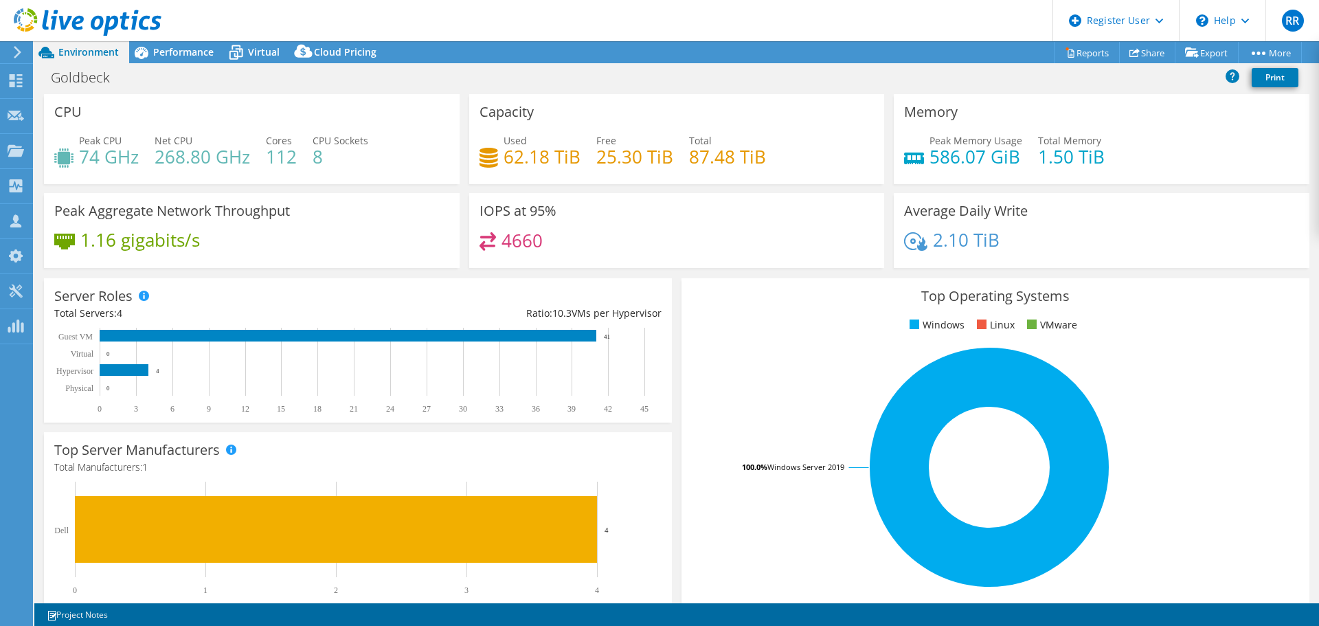
click at [175, 40] on header "RR Dell User Robin Rotter Robin.Rotter@dell.com Dell My Profile Log Out \n Help…" at bounding box center [659, 20] width 1319 height 41
click at [176, 53] on span "Performance" at bounding box center [183, 51] width 60 height 13
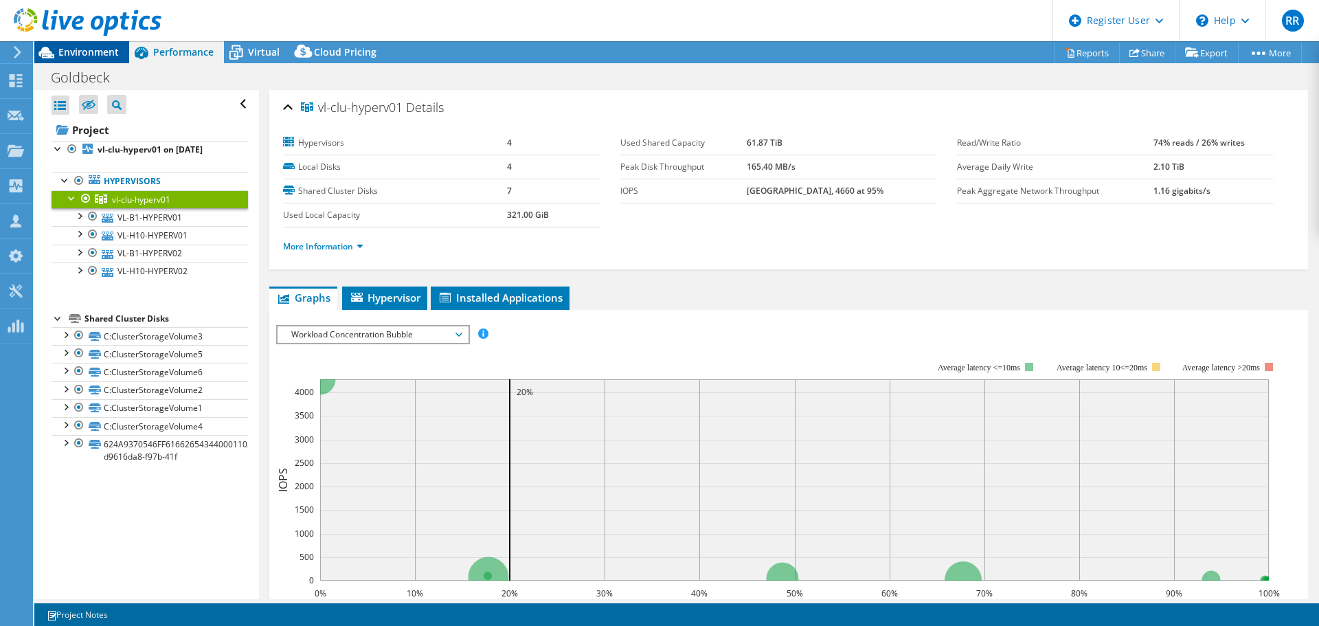
click at [67, 49] on span "Environment" at bounding box center [88, 51] width 60 height 13
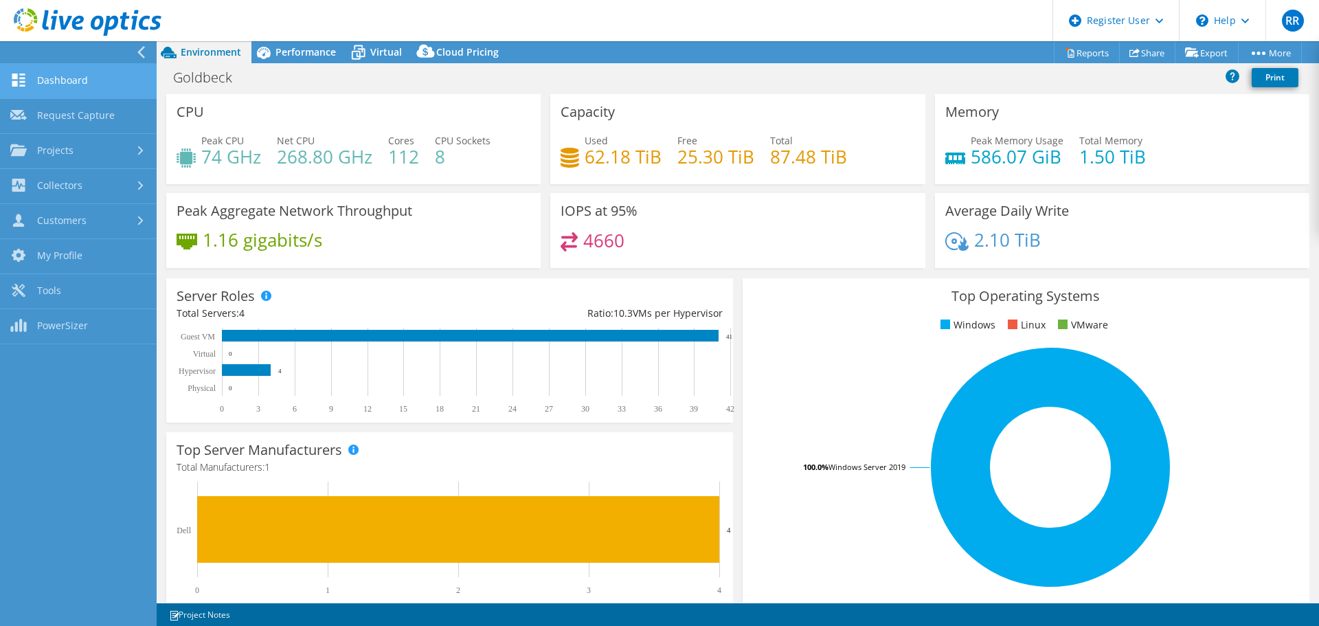
click at [66, 74] on link "Dashboard" at bounding box center [78, 81] width 157 height 35
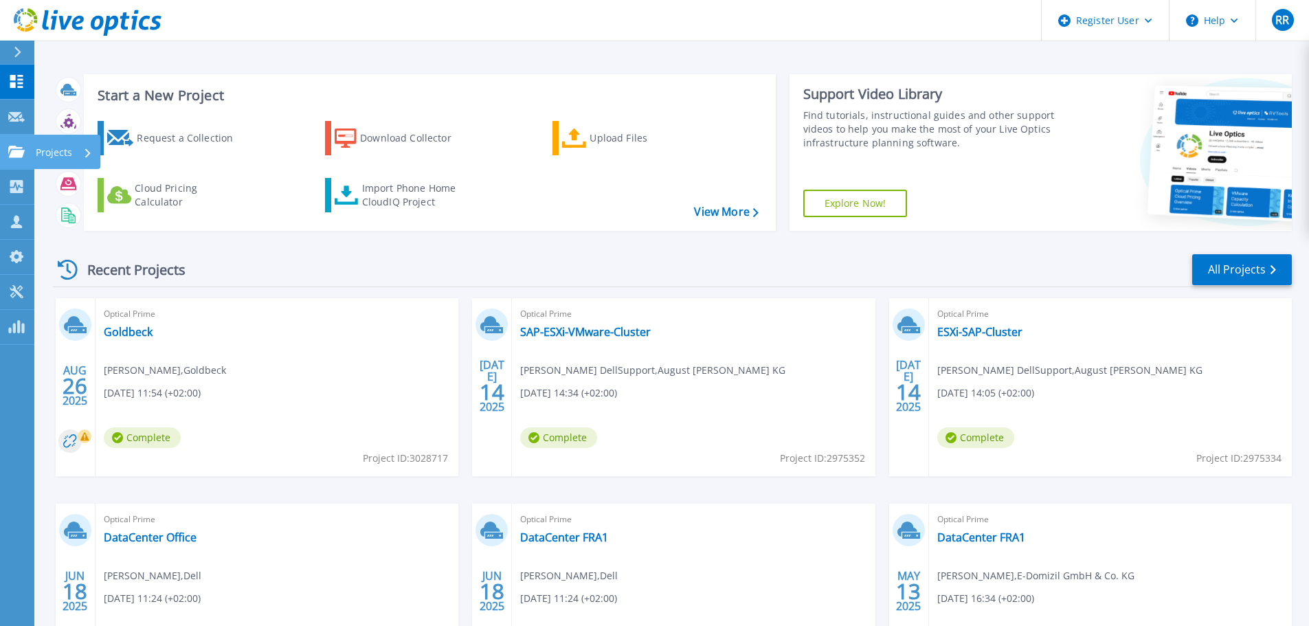
click at [12, 160] on link "Projects Projects" at bounding box center [17, 152] width 34 height 35
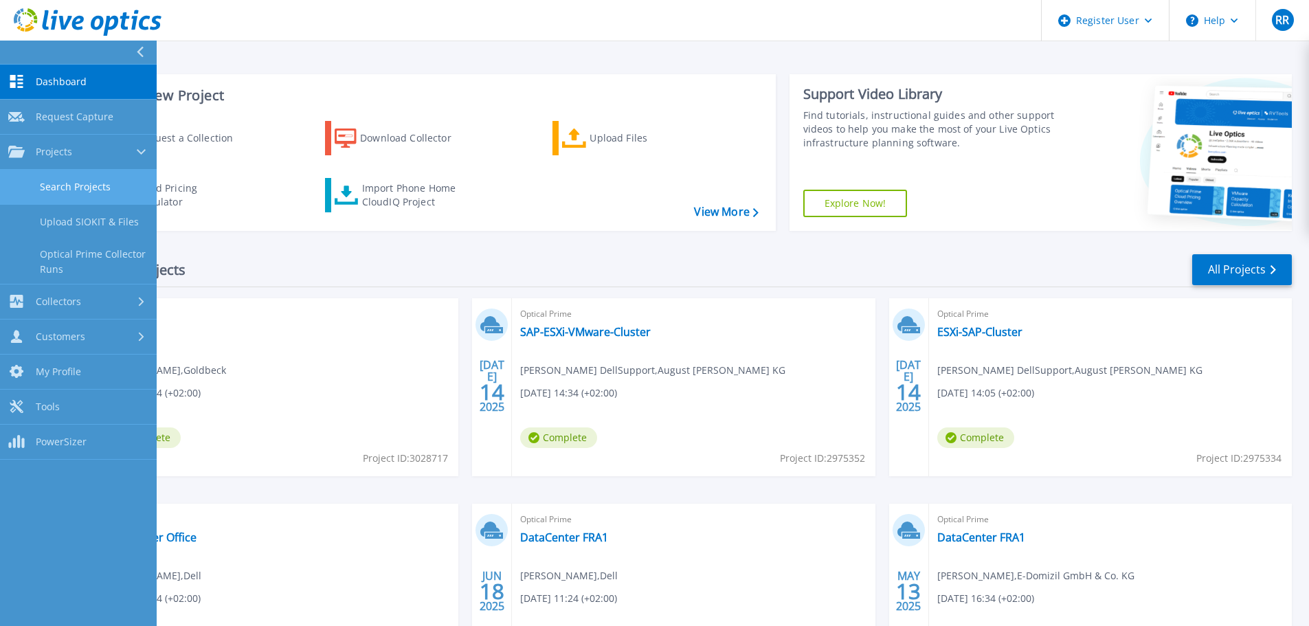
click at [59, 185] on link "Search Projects" at bounding box center [78, 187] width 157 height 35
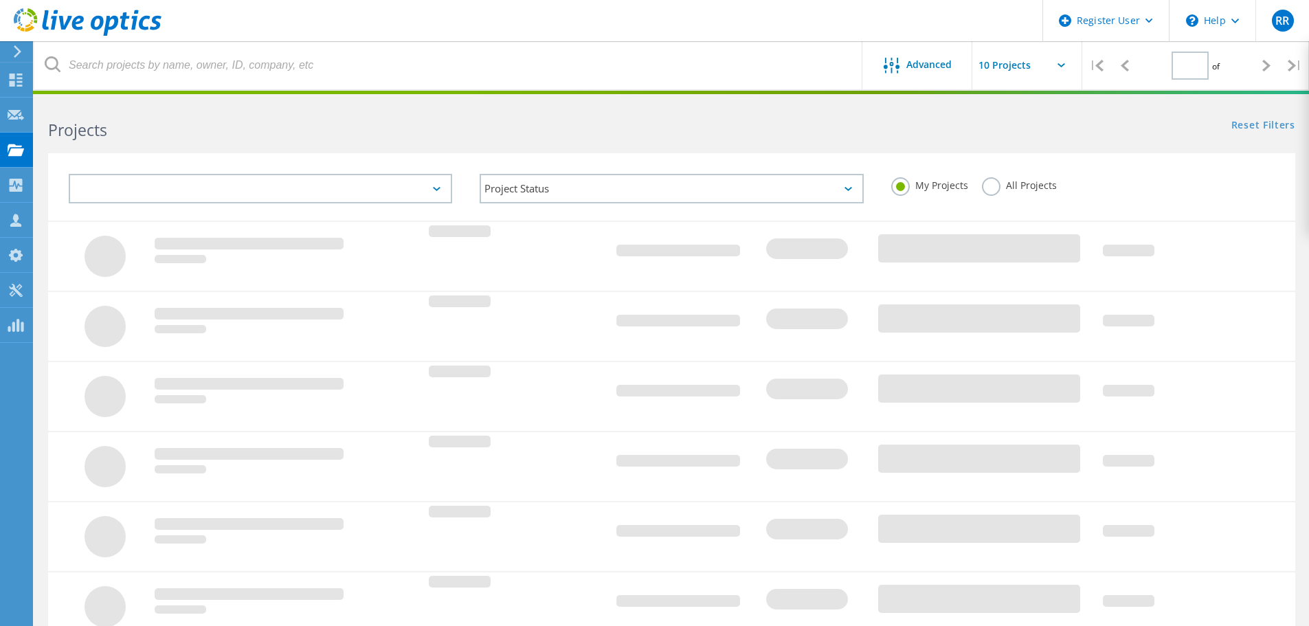
type input "1"
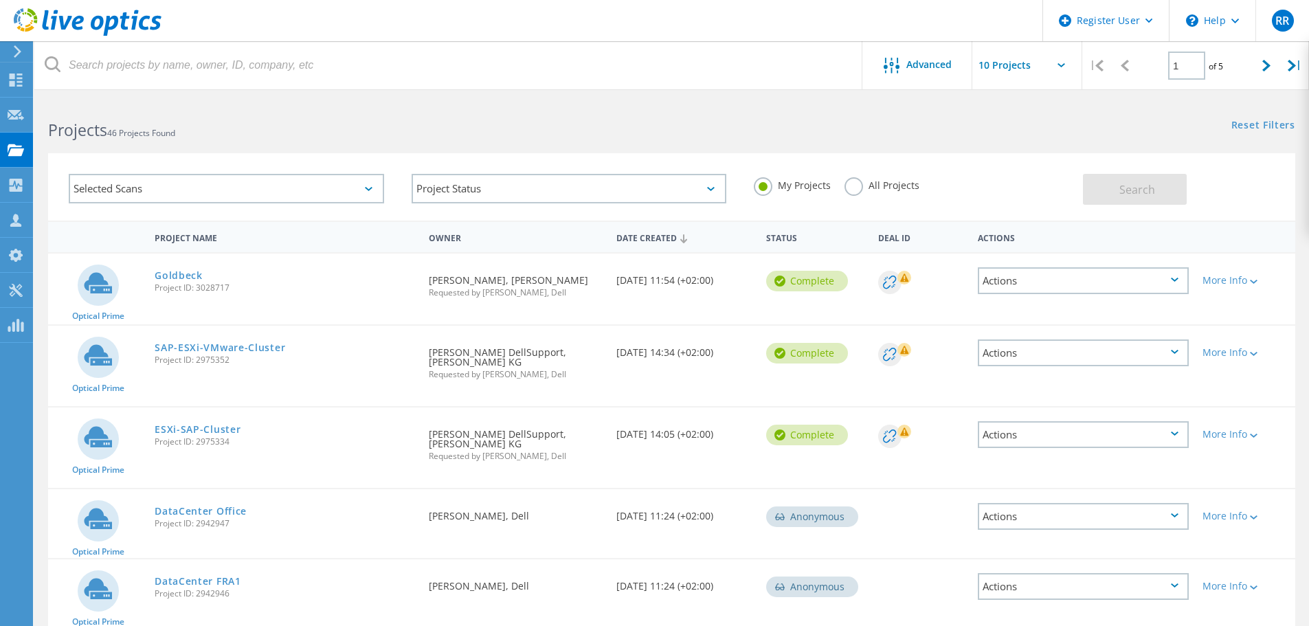
click at [139, 184] on div "Selected Scans" at bounding box center [226, 189] width 315 height 30
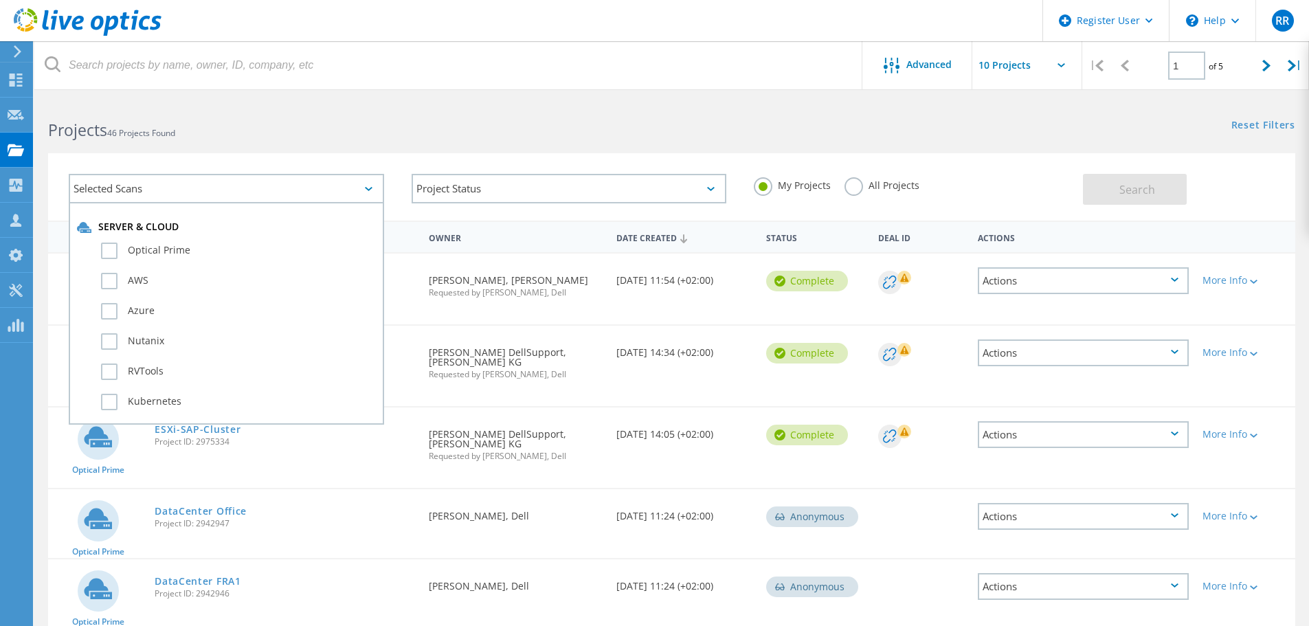
click at [139, 184] on div "Selected Scans" at bounding box center [226, 189] width 315 height 30
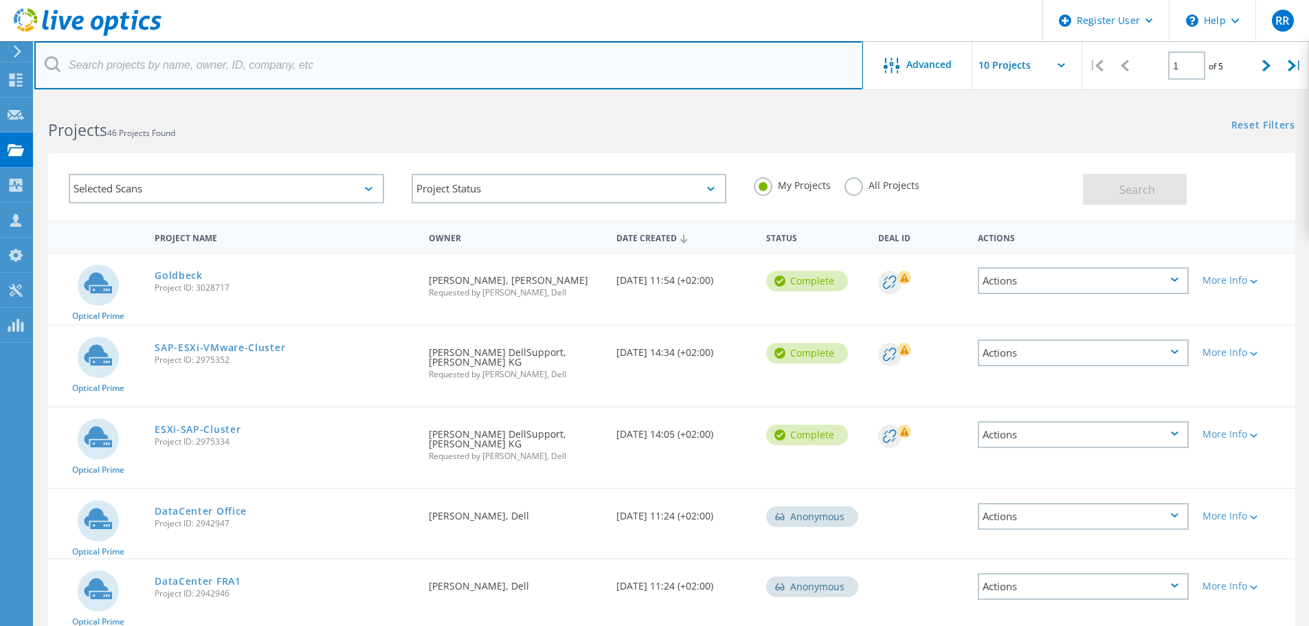
click at [153, 75] on input "text" at bounding box center [448, 65] width 829 height 48
paste input "3014887"
type input "3014887"
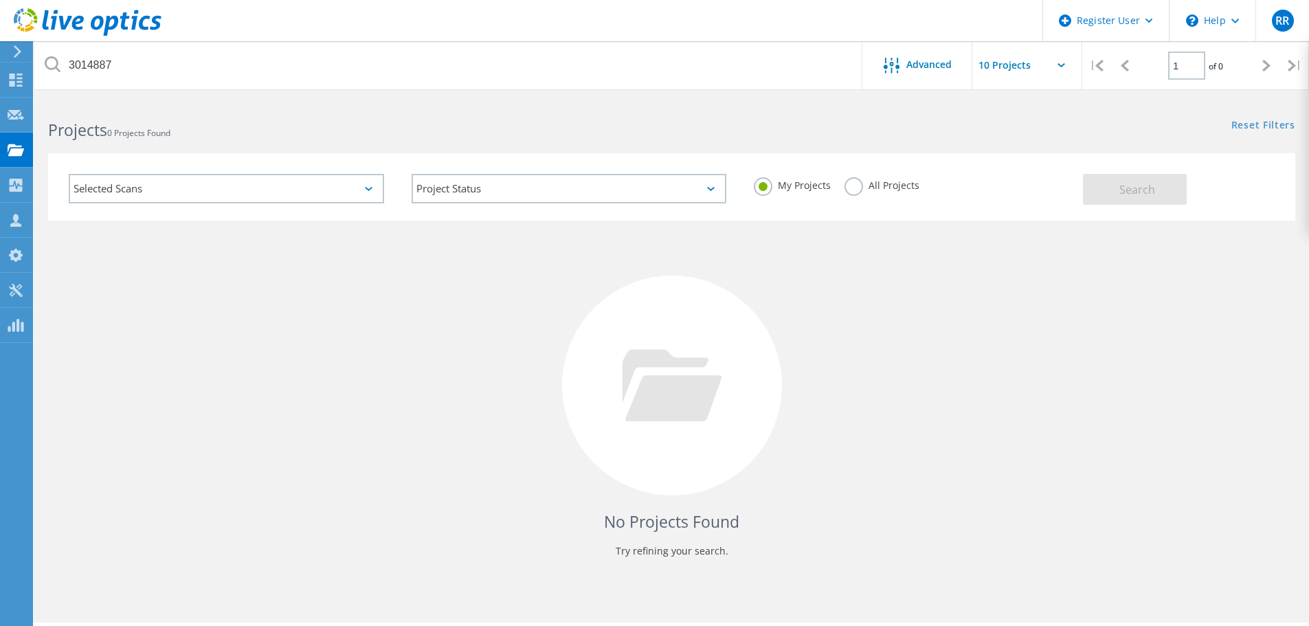
click at [837, 182] on div "My Projects All Projects" at bounding box center [911, 185] width 343 height 51
click at [852, 185] on label "All Projects" at bounding box center [881, 183] width 75 height 13
click at [0, 0] on input "All Projects" at bounding box center [0, 0] width 0 height 0
click at [1112, 190] on button "Search" at bounding box center [1135, 189] width 104 height 31
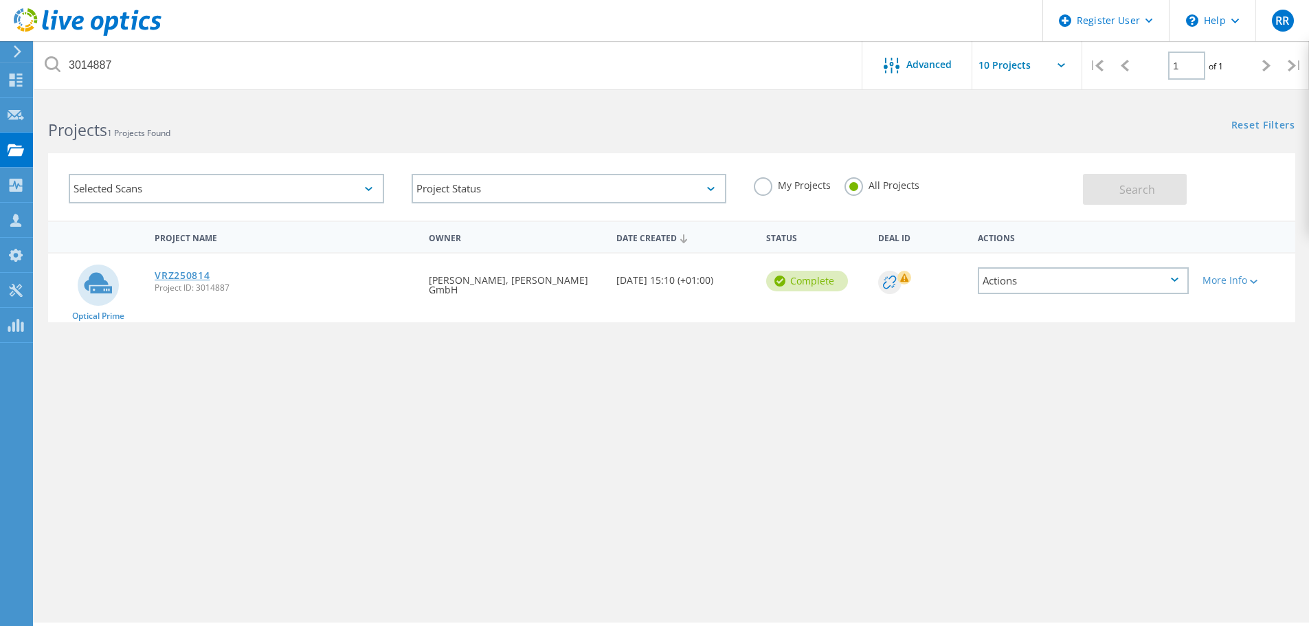
click at [168, 277] on link "VRZ250814" at bounding box center [182, 276] width 55 height 10
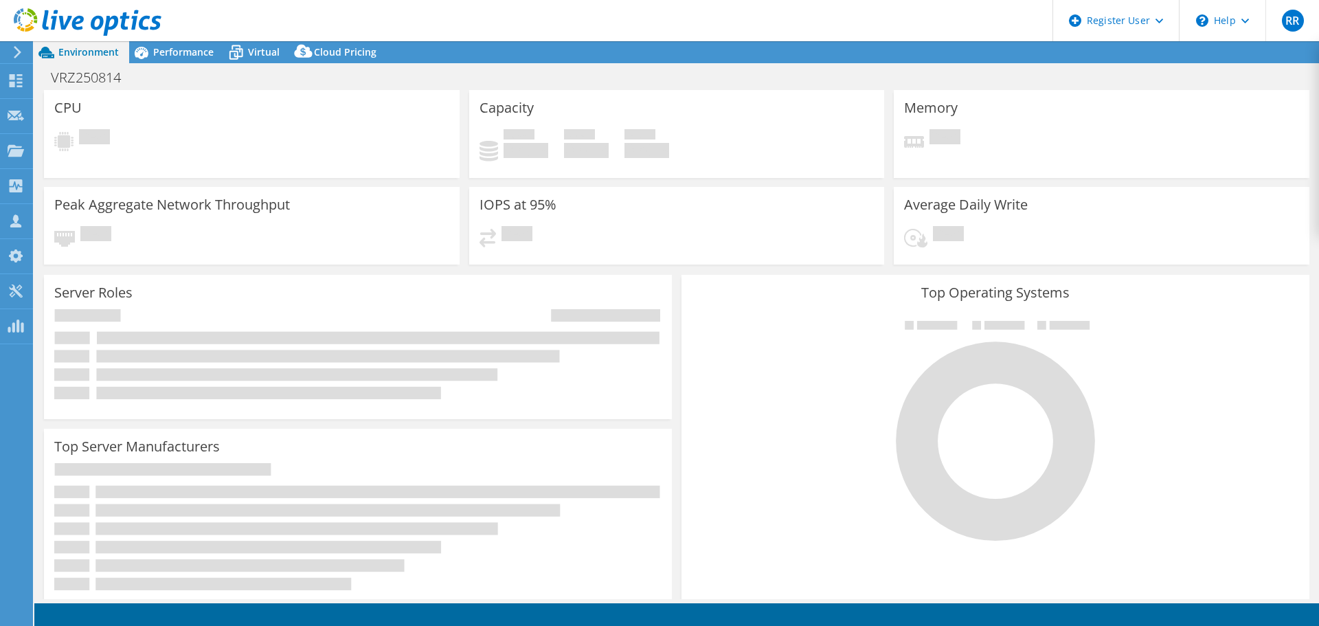
select select "USD"
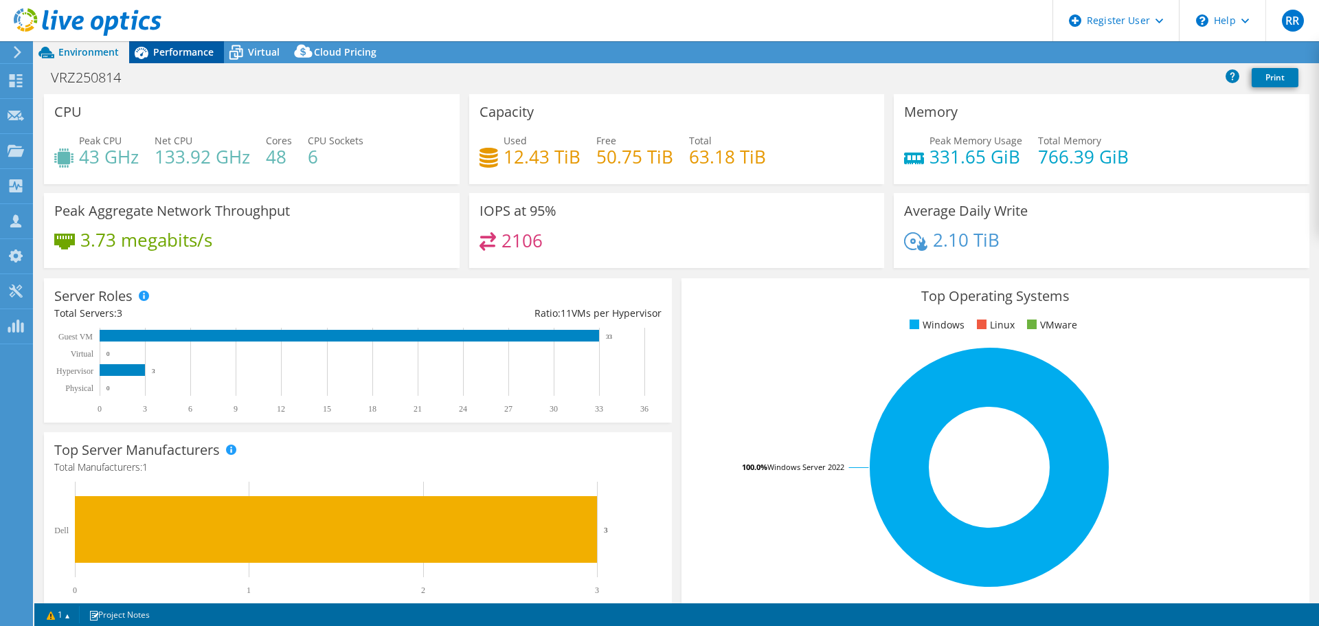
click at [177, 57] on span "Performance" at bounding box center [183, 51] width 60 height 13
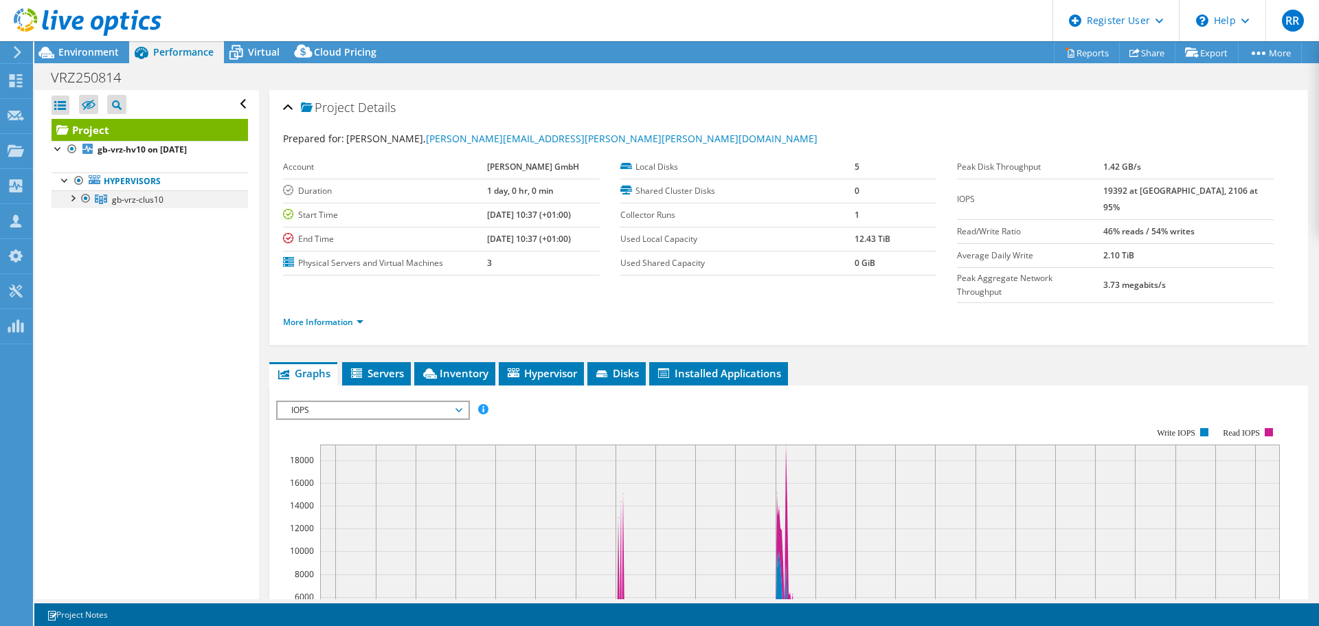
click at [71, 194] on div at bounding box center [72, 197] width 14 height 14
click at [111, 58] on span "Environment" at bounding box center [88, 51] width 60 height 13
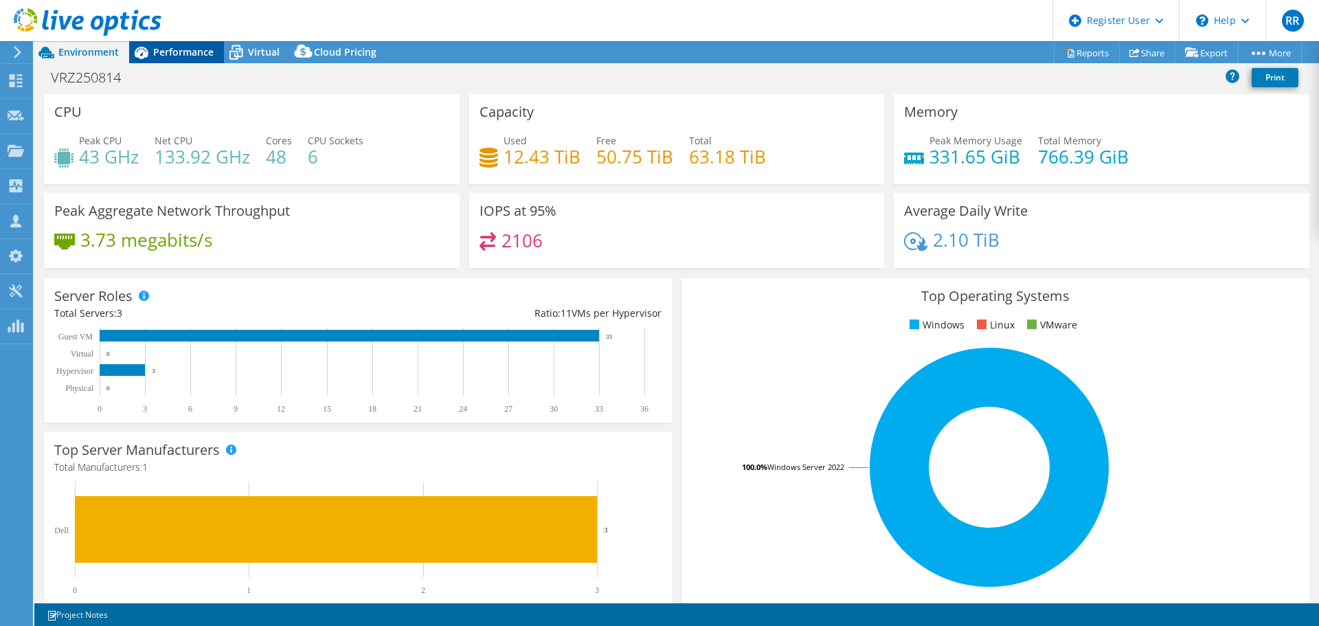
click at [185, 52] on span "Performance" at bounding box center [183, 51] width 60 height 13
